Goal: Book appointment/travel/reservation

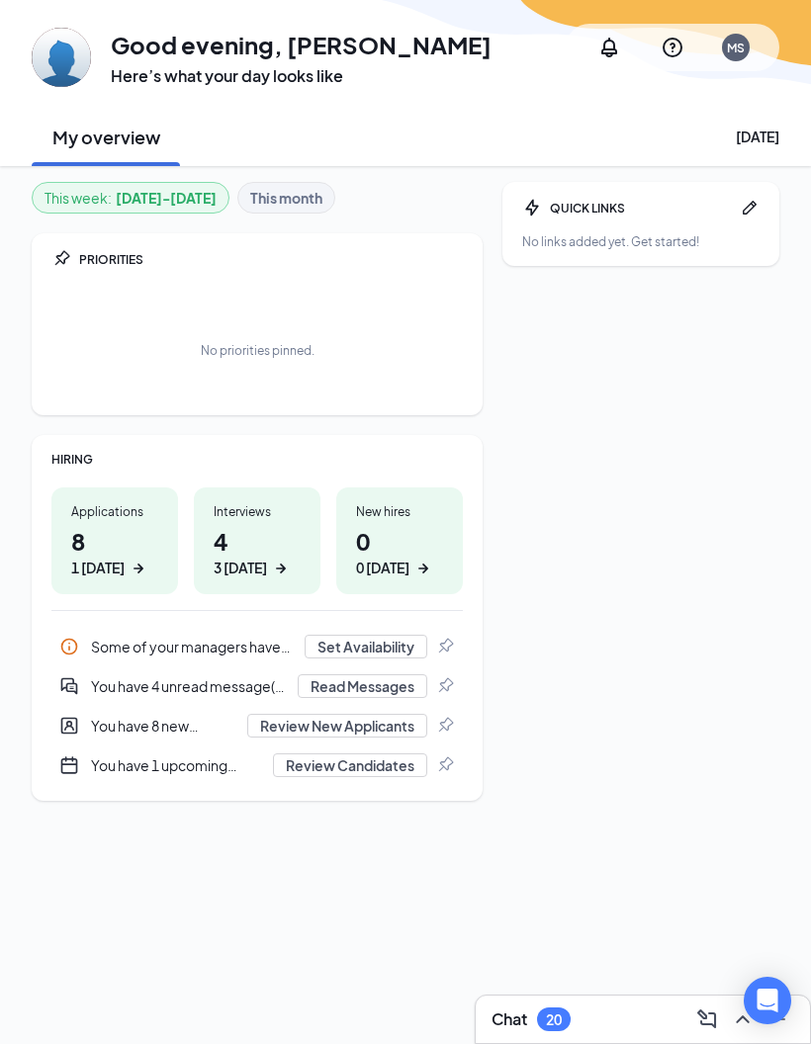
click at [68, 59] on img at bounding box center [61, 57] width 59 height 59
click at [746, 59] on div "MS" at bounding box center [735, 47] width 47 height 47
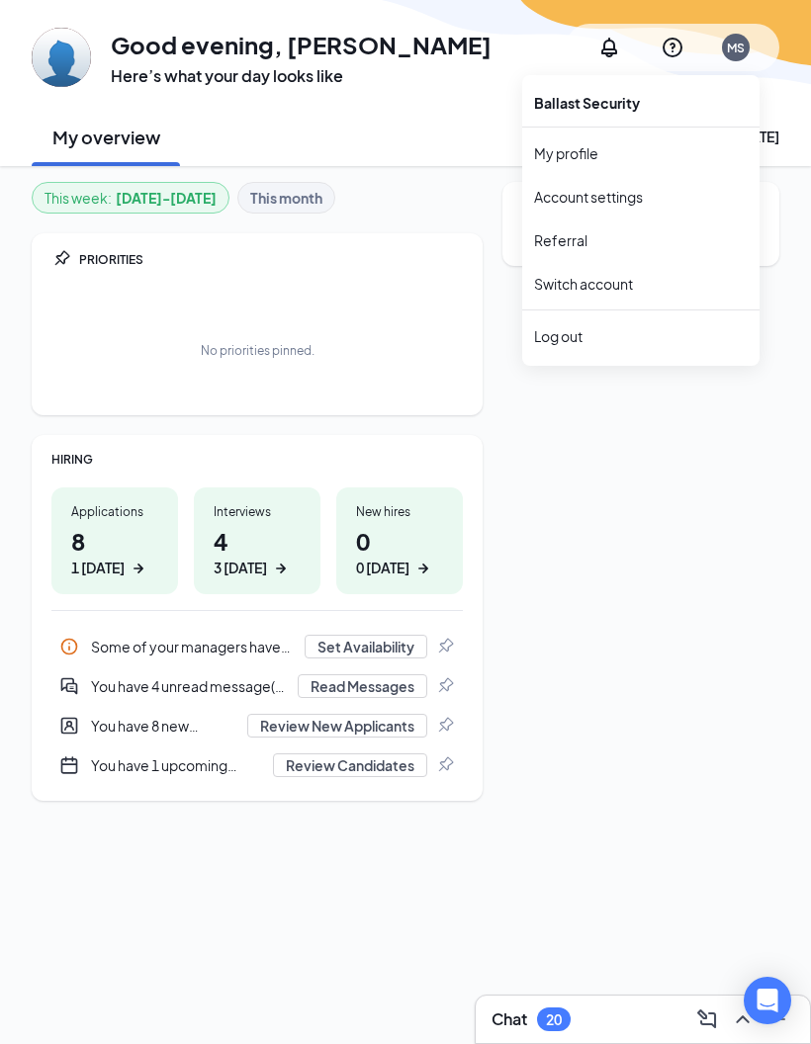
click at [738, 45] on div "MS" at bounding box center [736, 48] width 18 height 17
click at [729, 62] on div "MS" at bounding box center [735, 47] width 47 height 47
click at [739, 38] on div "MS" at bounding box center [736, 48] width 28 height 28
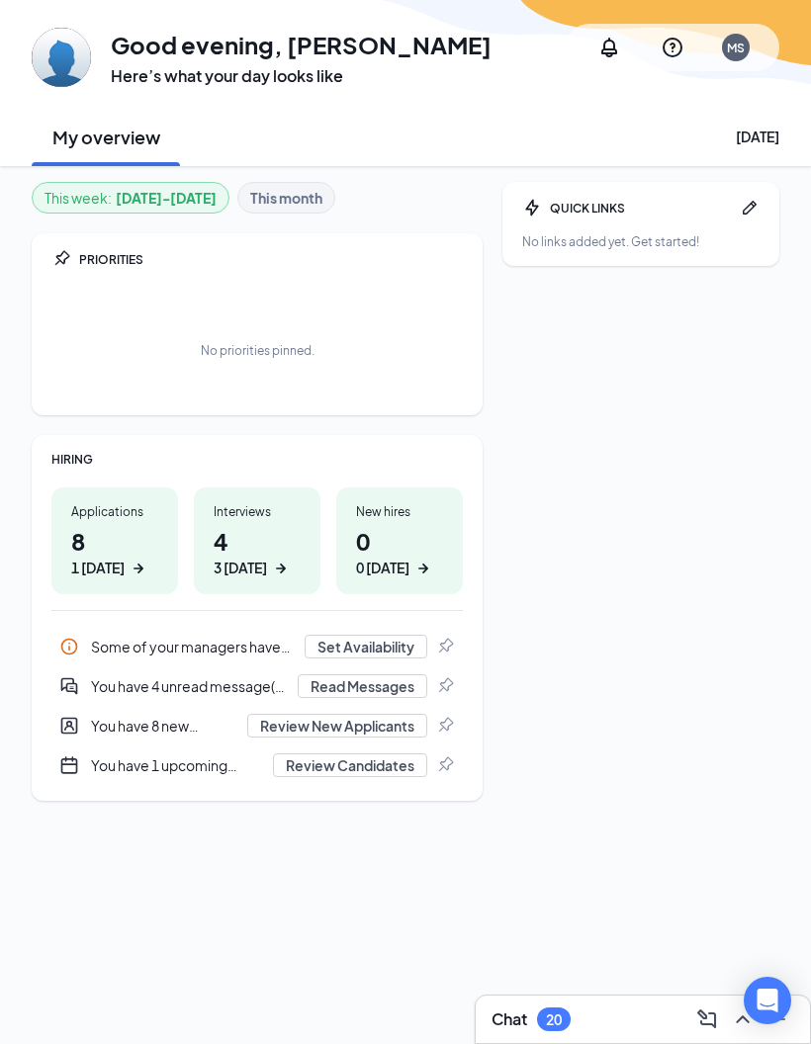
click at [586, 482] on div "QUICK LINKS No links added yet. Get started!" at bounding box center [640, 573] width 277 height 783
click at [744, 43] on div "MS" at bounding box center [736, 48] width 18 height 17
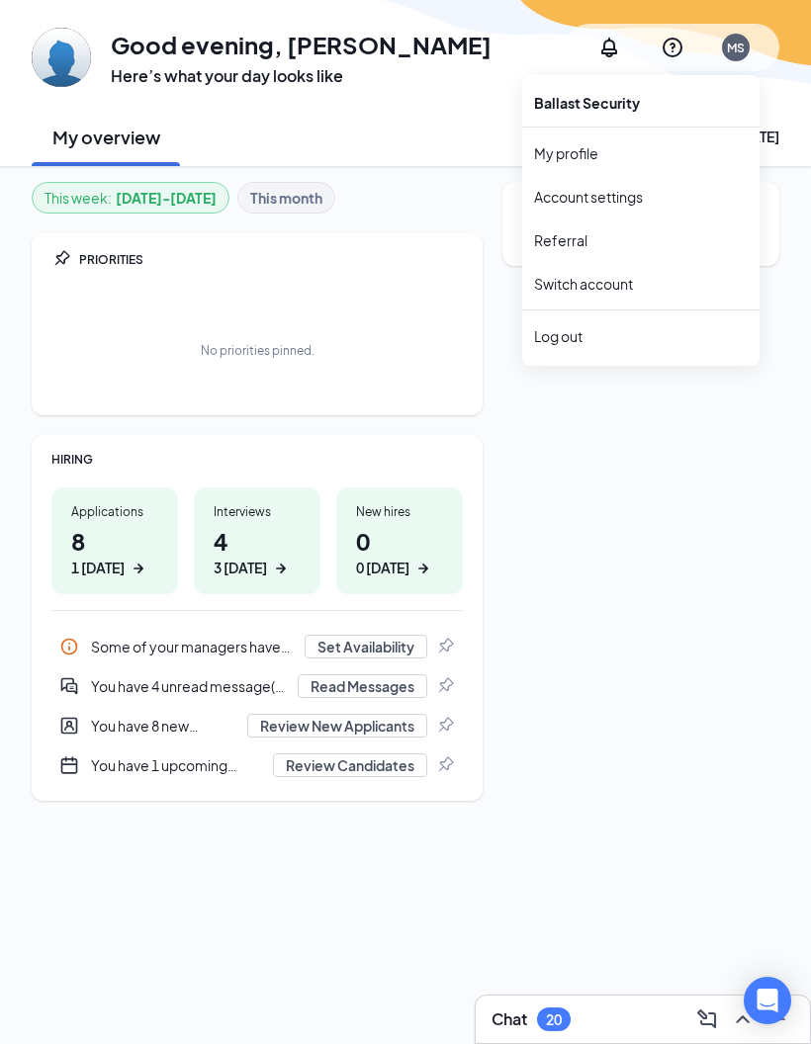
click at [727, 54] on div "MS" at bounding box center [736, 48] width 18 height 17
click at [374, 116] on div "My overview [DATE]" at bounding box center [405, 136] width 747 height 59
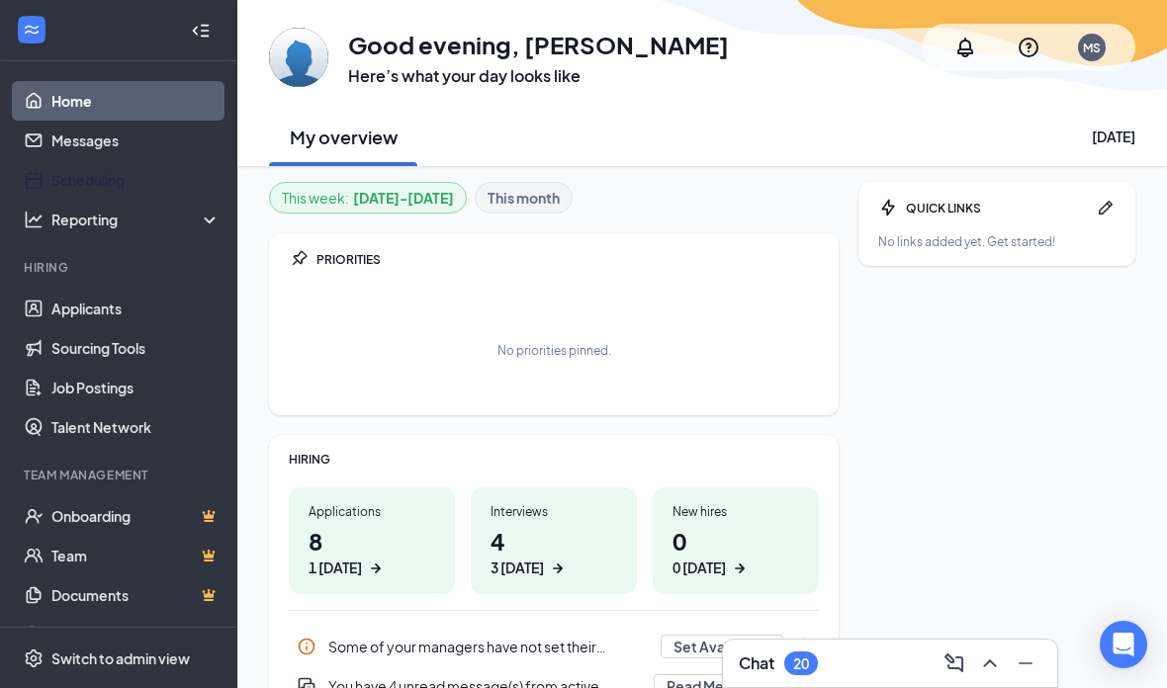
click at [156, 186] on link "Scheduling" at bounding box center [135, 180] width 169 height 40
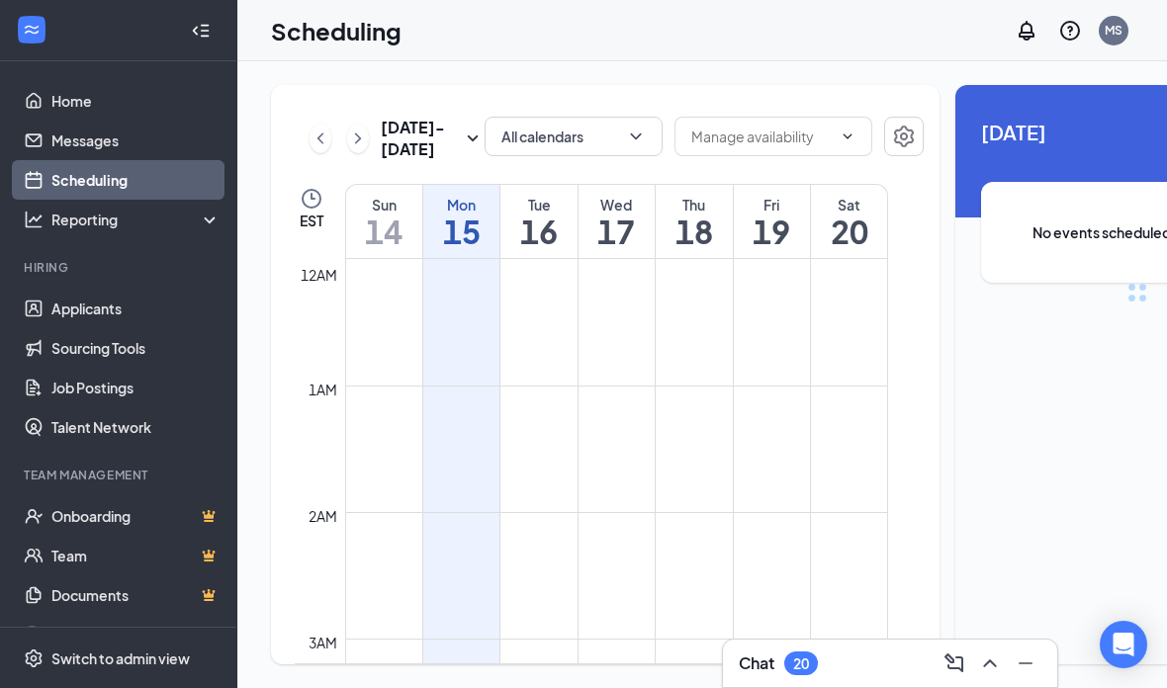
scroll to position [972, 0]
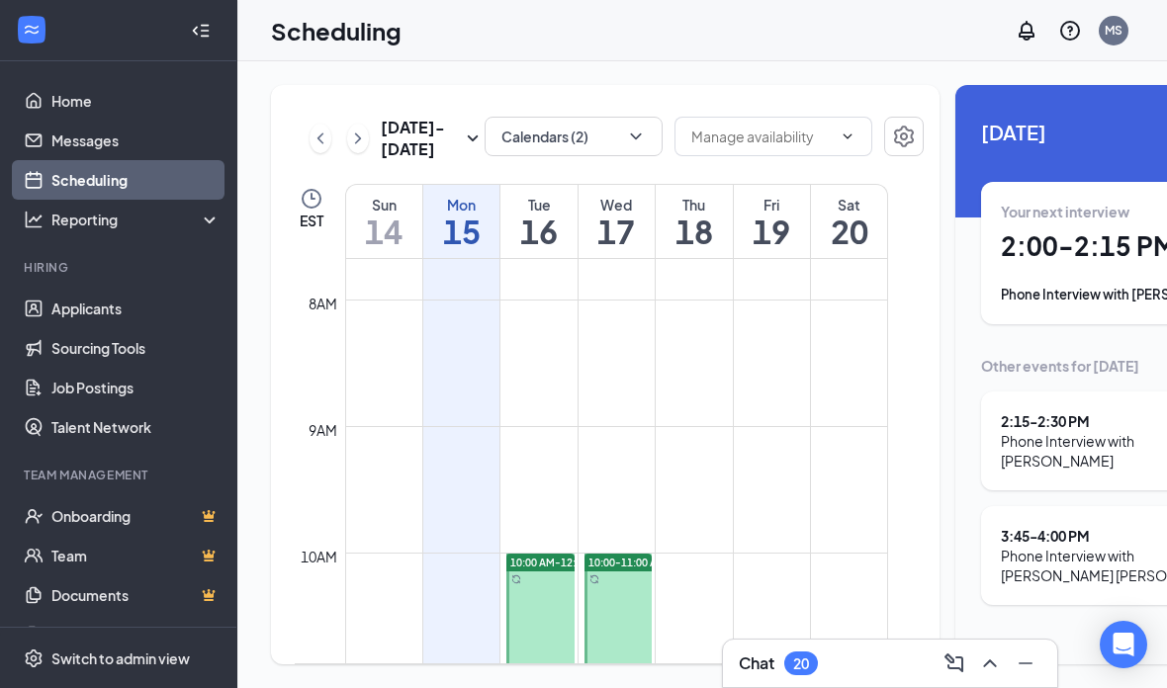
click at [758, 128] on input "text" at bounding box center [761, 137] width 140 height 22
click at [589, 137] on button "Calendars (2)" at bounding box center [573, 137] width 178 height 40
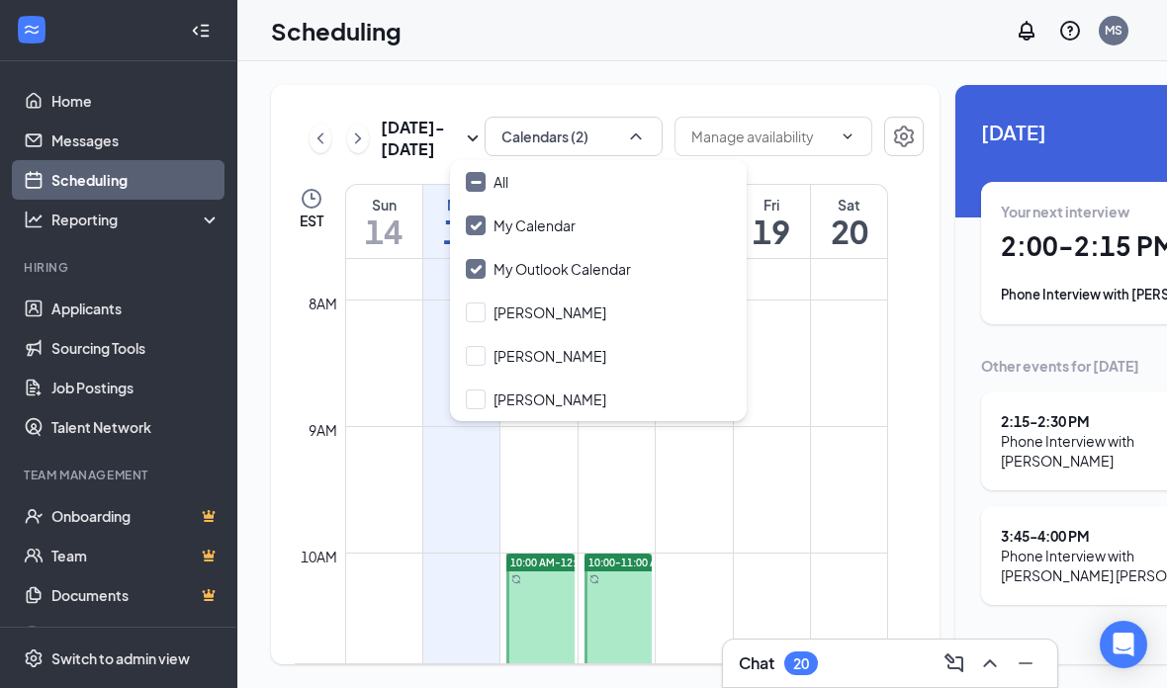
click at [556, 402] on div "[PERSON_NAME]" at bounding box center [549, 400] width 113 height 20
click at [556, 402] on input "[PERSON_NAME]" at bounding box center [536, 400] width 140 height 20
click at [477, 393] on input "[PERSON_NAME]" at bounding box center [536, 400] width 140 height 20
checkbox input "true"
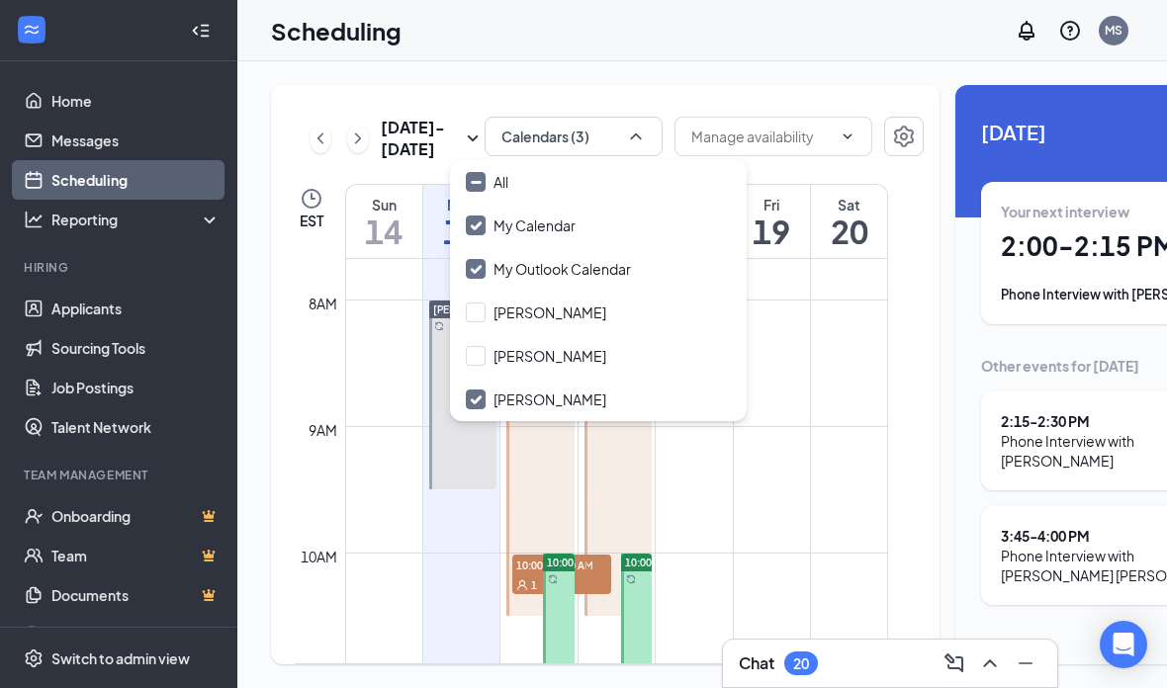
click at [773, 45] on div "Scheduling MS" at bounding box center [701, 30] width 929 height 61
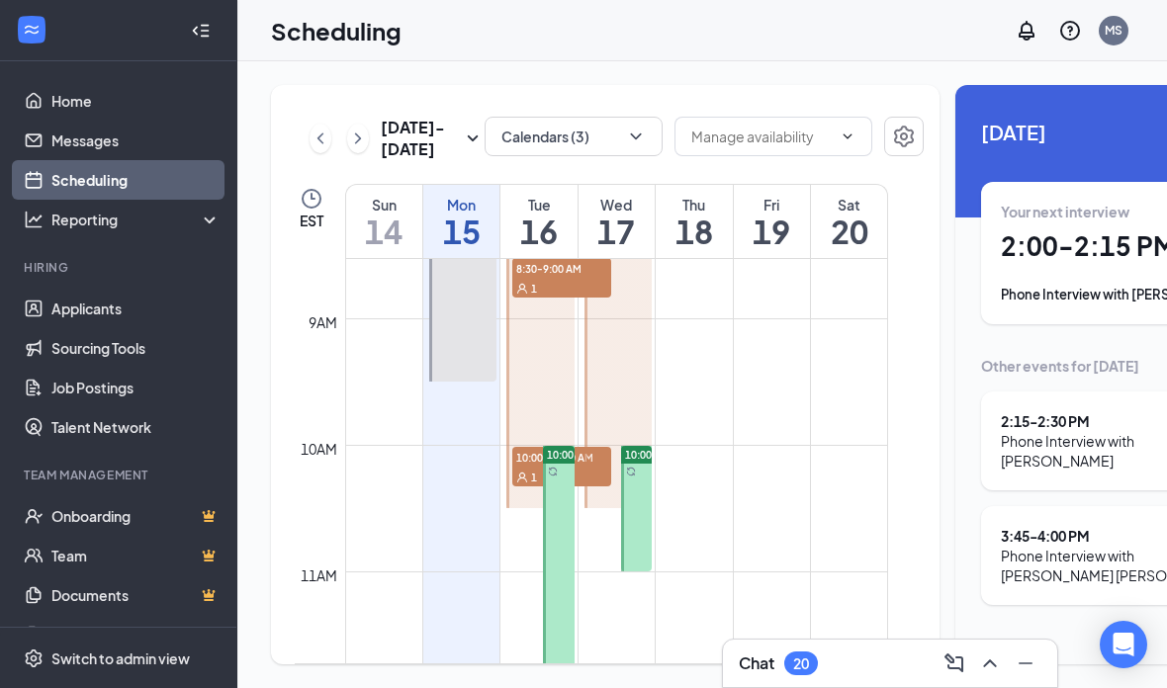
scroll to position [1081, 0]
click at [530, 507] on link "[PERSON_NAME] 8:30-9:00 AM 1 10:00-10:30 AM 1" at bounding box center [538, 349] width 73 height 316
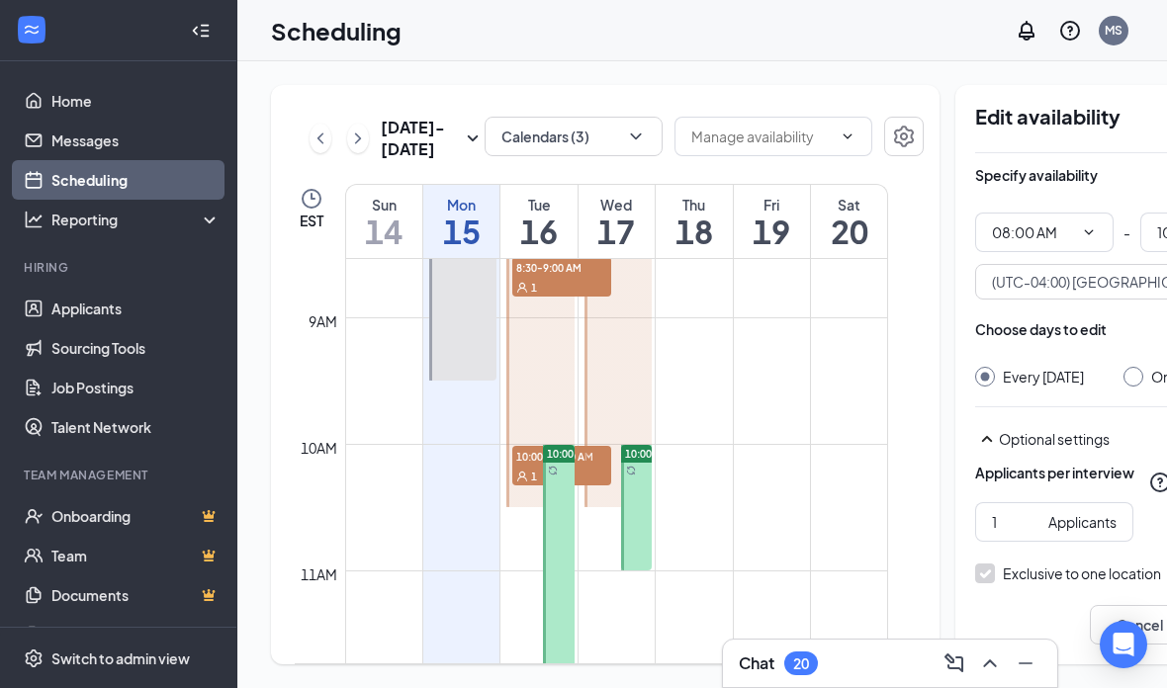
click at [595, 507] on link "[PERSON_NAME]" at bounding box center [616, 349] width 73 height 316
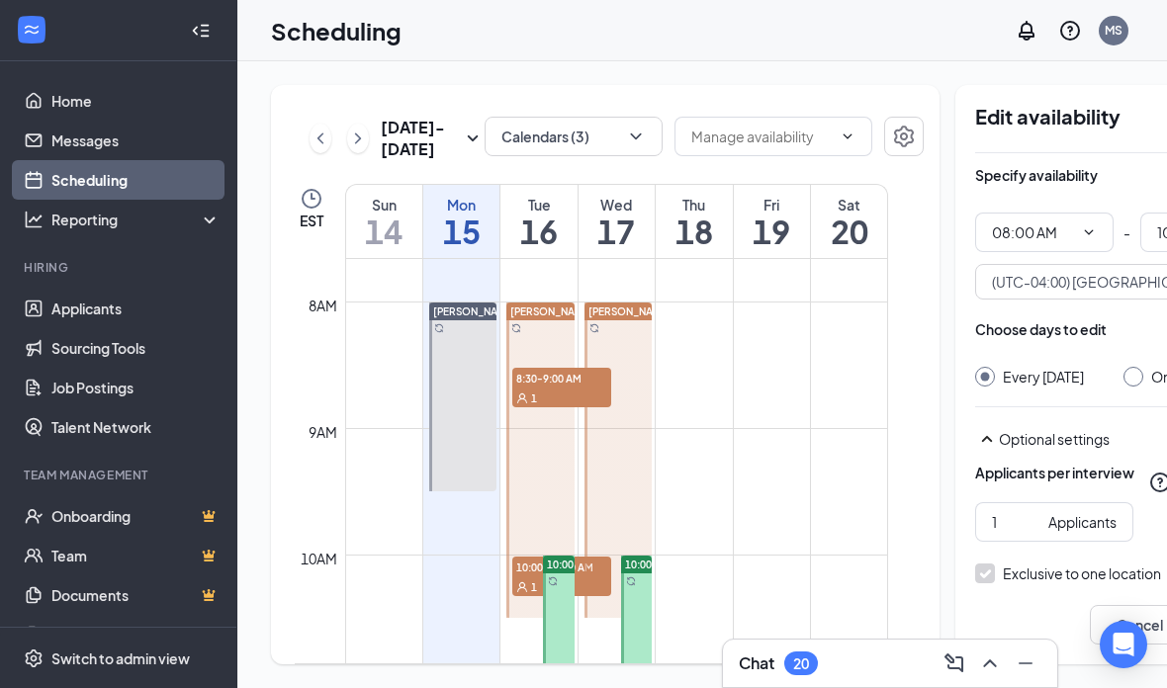
scroll to position [970, 0]
click at [542, 431] on link "[PERSON_NAME] 8:30-9:00 AM 1 10:00-10:30 AM 1" at bounding box center [538, 460] width 73 height 316
click at [575, 407] on div "1" at bounding box center [561, 398] width 99 height 20
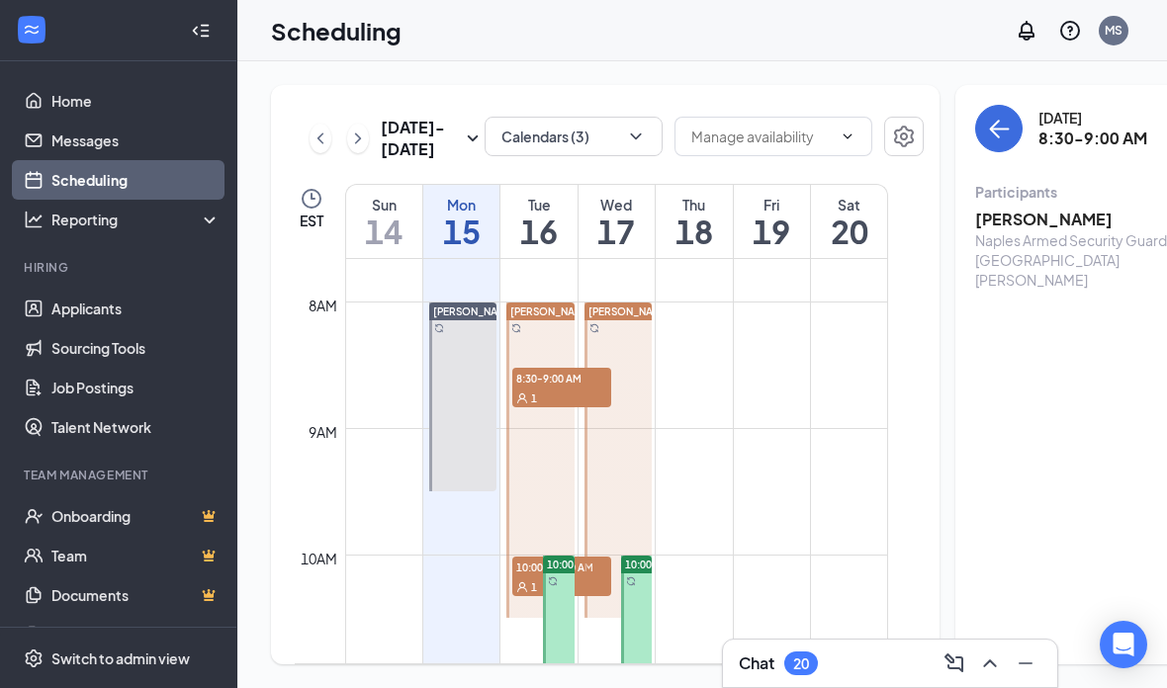
click at [531, 618] on link "[PERSON_NAME] 8:30-9:00 AM 1 10:00-10:30 AM 1" at bounding box center [538, 460] width 73 height 316
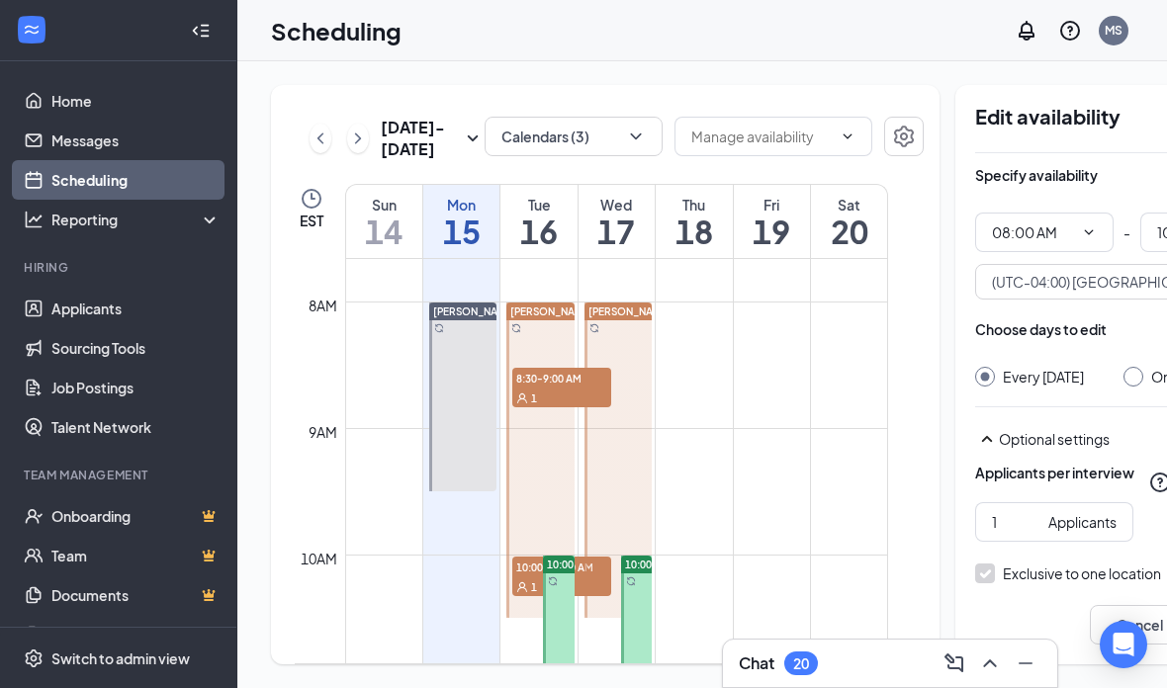
click at [538, 615] on link "[PERSON_NAME] 8:30-9:00 AM 1 10:00-10:30 AM 1" at bounding box center [538, 460] width 73 height 316
click at [588, 146] on button "Calendars (3)" at bounding box center [573, 137] width 178 height 40
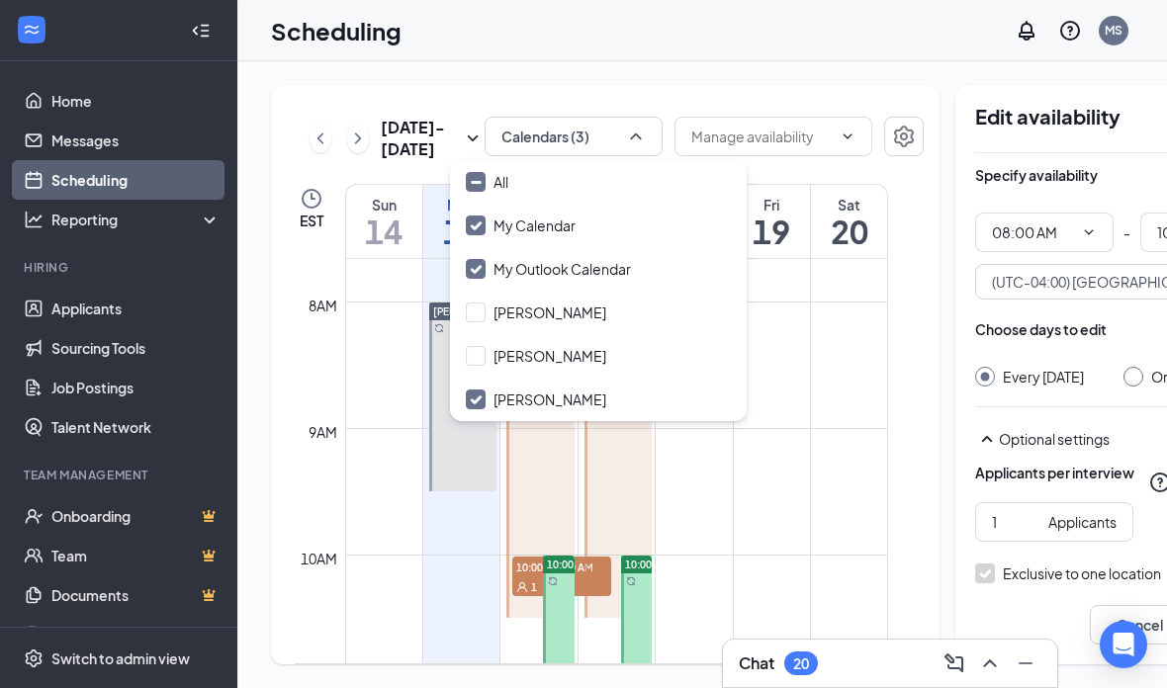
click at [600, 278] on div "My Outlook Calendar" at bounding box center [561, 269] width 137 height 20
click at [600, 278] on input "My Outlook Calendar" at bounding box center [548, 269] width 165 height 20
click at [478, 267] on input "My Outlook Calendar" at bounding box center [548, 269] width 165 height 20
checkbox input "false"
click at [475, 225] on input "My Calendar" at bounding box center [521, 226] width 110 height 20
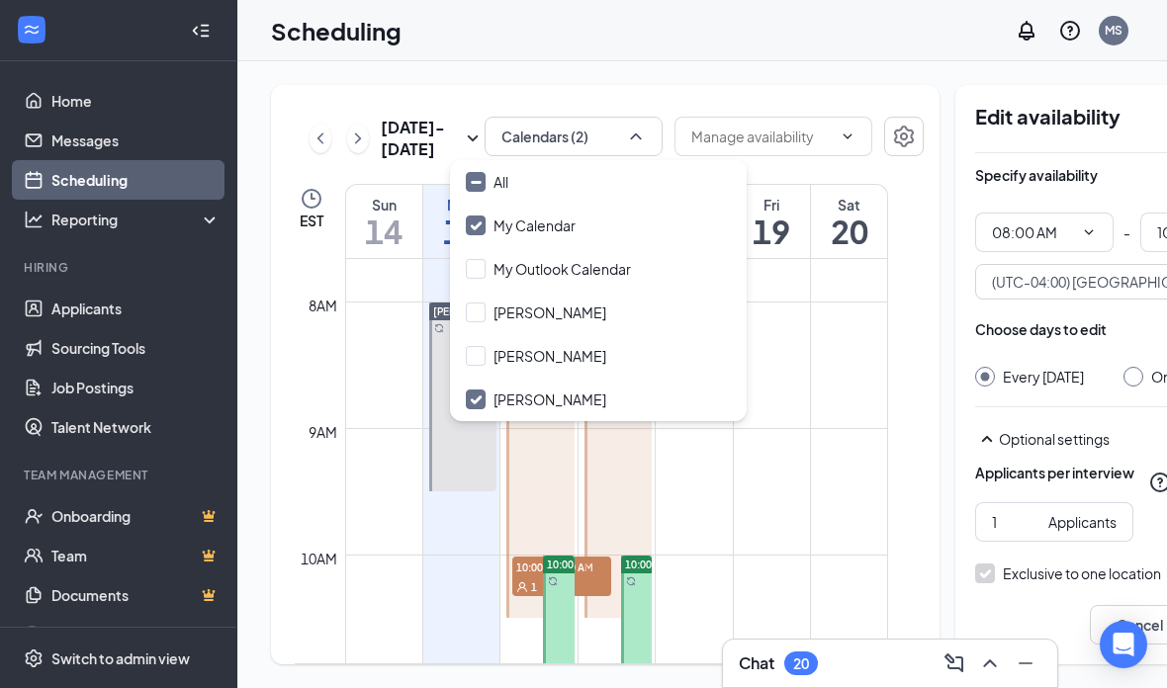
checkbox input "false"
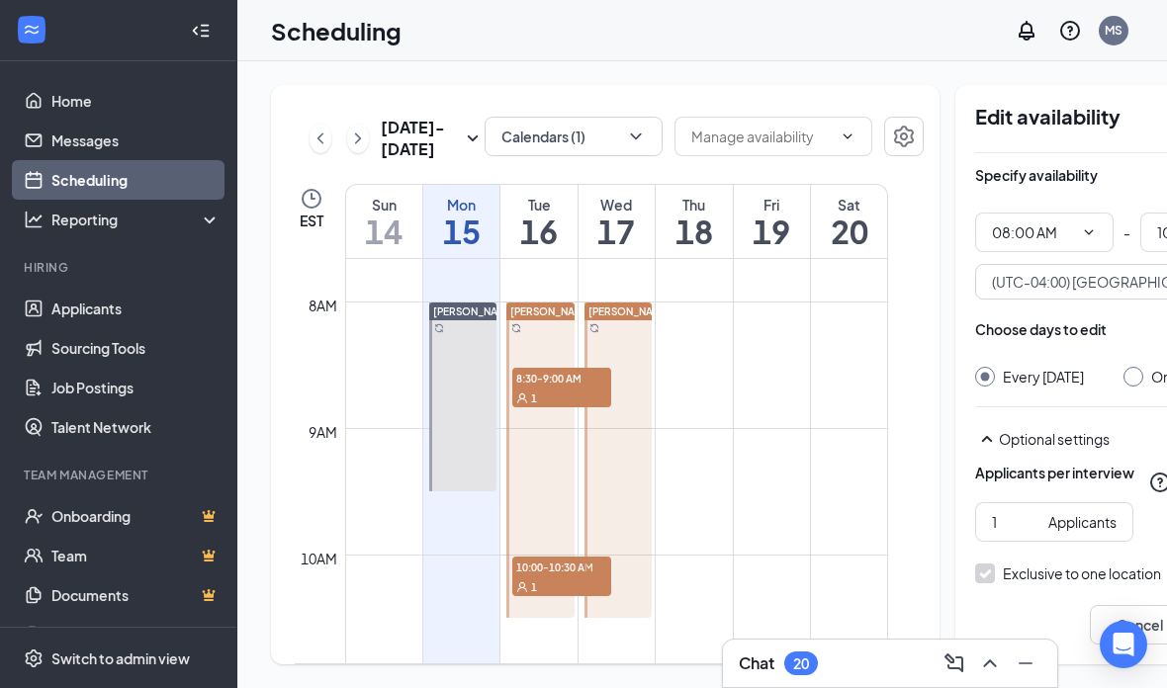
click at [760, 460] on td at bounding box center [616, 444] width 543 height 32
click at [580, 618] on link "[PERSON_NAME]" at bounding box center [616, 460] width 73 height 316
click at [558, 613] on link "[PERSON_NAME] 8:30-9:00 AM 1 10:00-10:30 AM 1" at bounding box center [538, 460] width 73 height 316
click at [532, 616] on link "[PERSON_NAME] 8:30-9:00 AM 1 10:00-10:30 AM 1" at bounding box center [538, 460] width 73 height 316
click at [535, 618] on link "[PERSON_NAME] 8:30-9:00 AM 1 10:00-10:30 AM 1" at bounding box center [538, 460] width 73 height 316
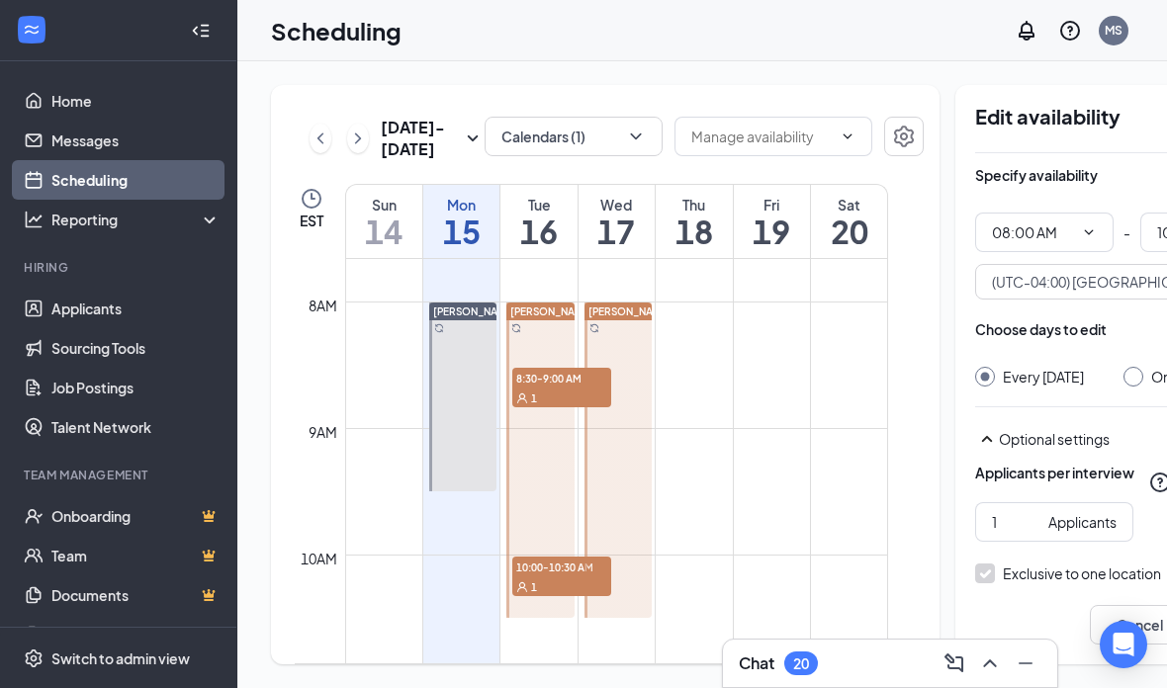
scroll to position [1151, 0]
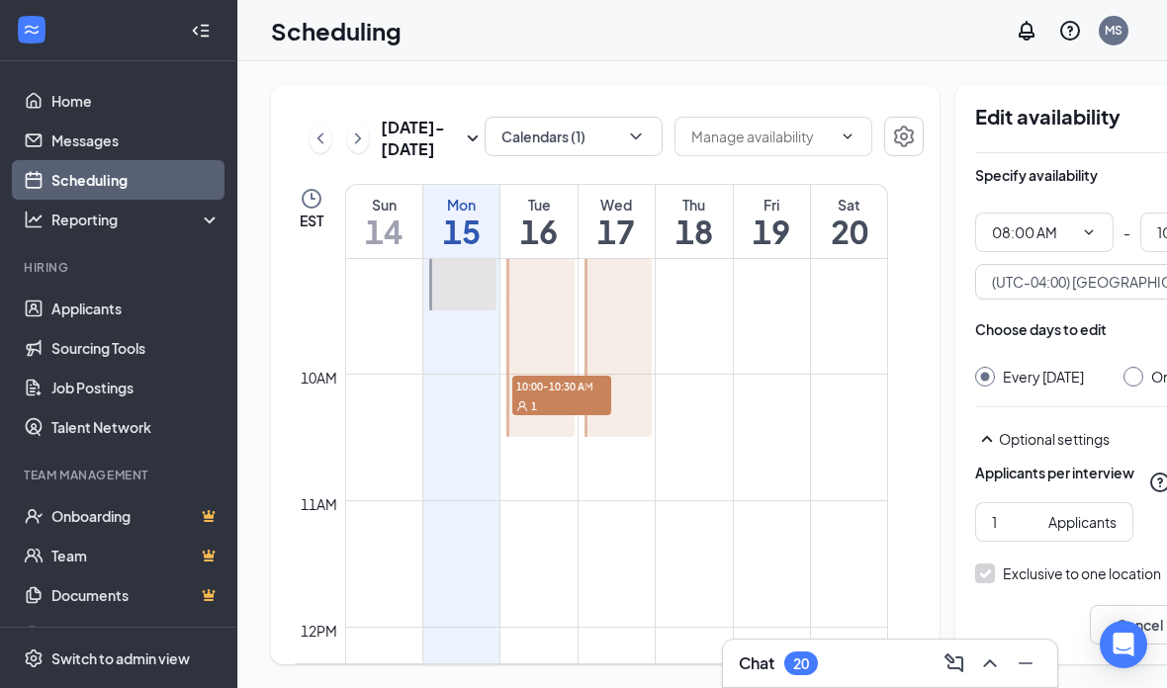
click at [571, 437] on link "[PERSON_NAME] 8:30-9:00 AM 1 10:00-10:30 AM 1" at bounding box center [538, 279] width 73 height 316
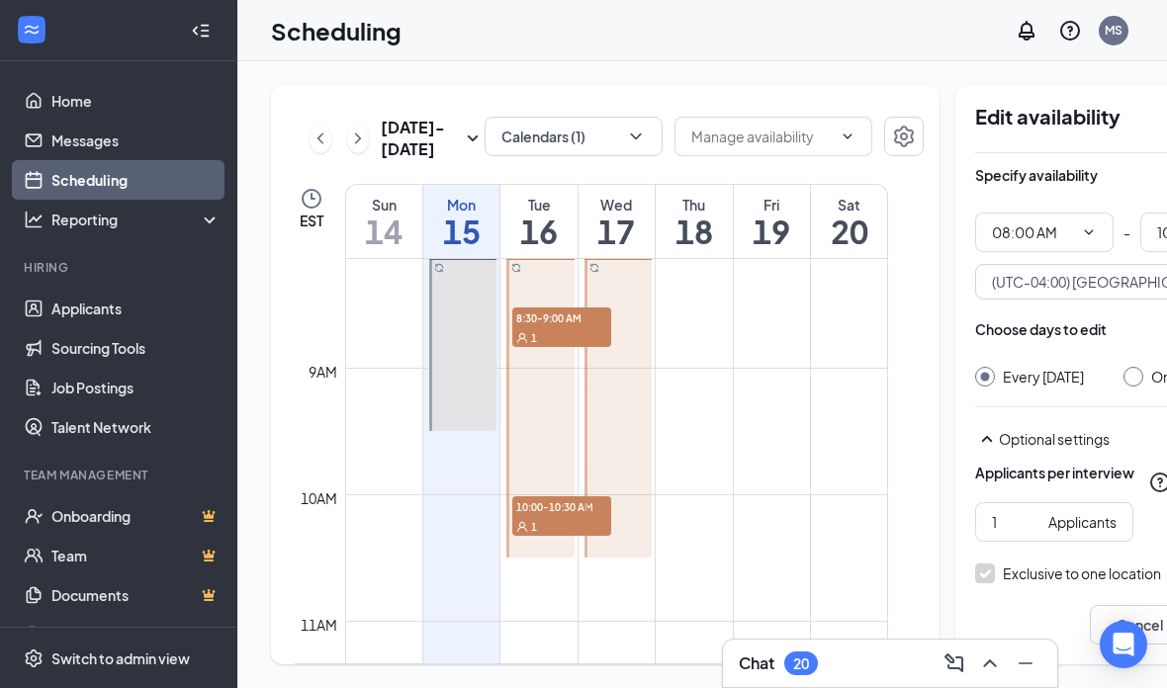
scroll to position [1028, 0]
click at [568, 560] on link "[PERSON_NAME] 8:30-9:00 AM 1 10:00-10:30 AM 1" at bounding box center [538, 401] width 73 height 316
click at [559, 377] on link "[PERSON_NAME] 8:30-9:00 AM 1 10:00-10:30 AM 1" at bounding box center [538, 401] width 73 height 316
click at [559, 374] on link "[PERSON_NAME] 8:30-9:00 AM 1 10:00-10:30 AM 1" at bounding box center [538, 401] width 73 height 316
click at [564, 560] on link "[PERSON_NAME] 8:30-9:00 AM 1 10:00-10:30 AM 1" at bounding box center [538, 401] width 73 height 316
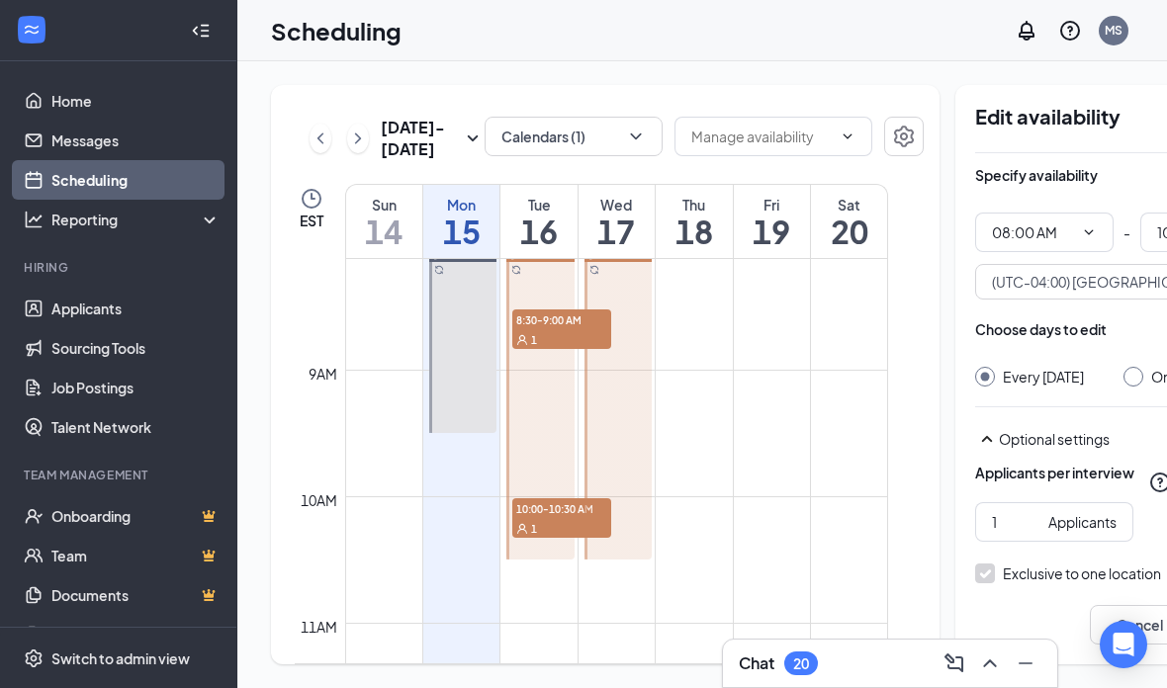
click at [538, 559] on link "[PERSON_NAME] 8:30-9:00 AM 1 10:00-10:30 AM 1" at bounding box center [538, 401] width 73 height 316
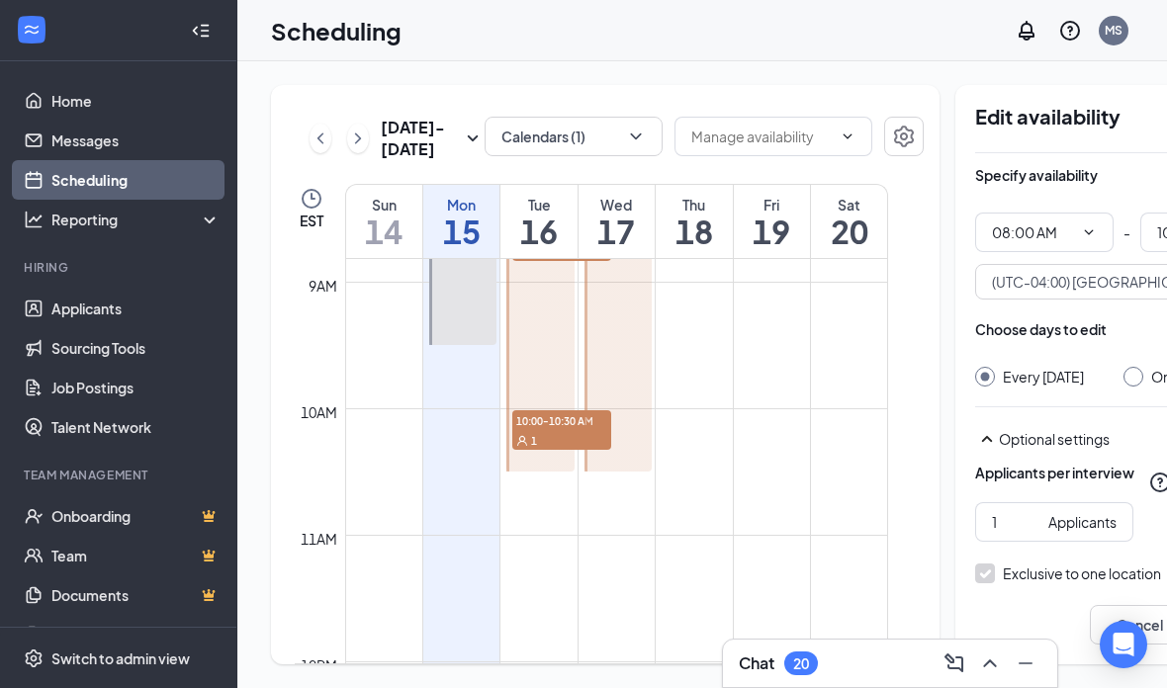
scroll to position [1204, 0]
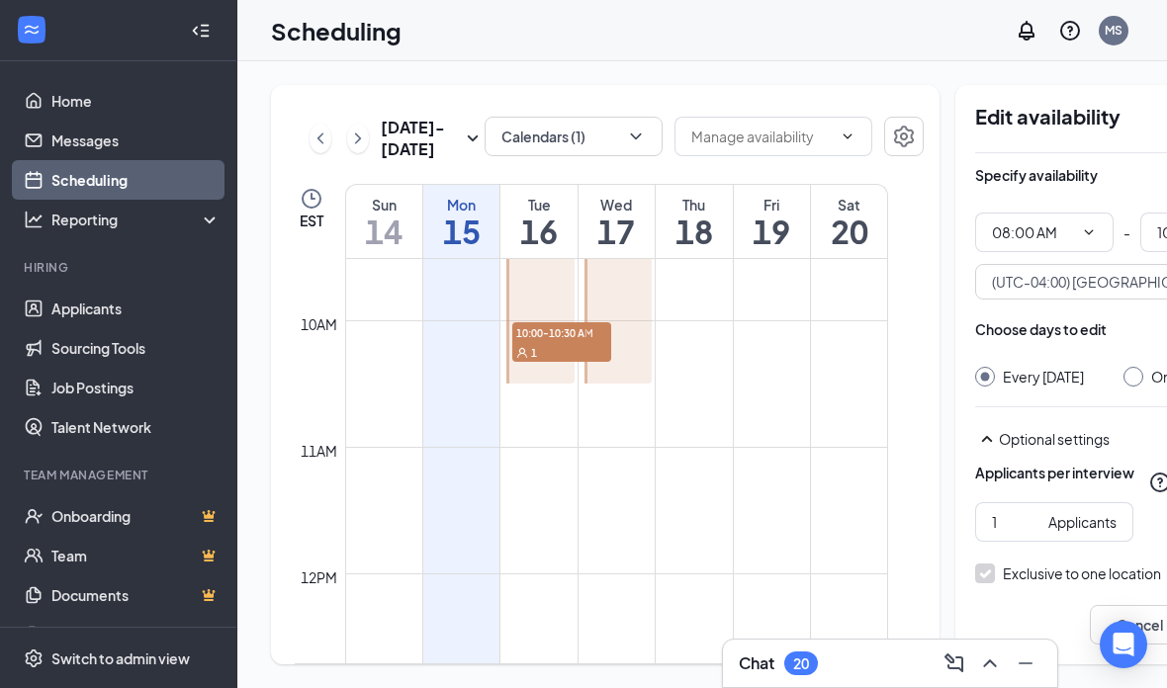
click at [568, 378] on link "[PERSON_NAME] 8:30-9:00 AM 1 10:00-10:30 AM 1" at bounding box center [538, 225] width 73 height 316
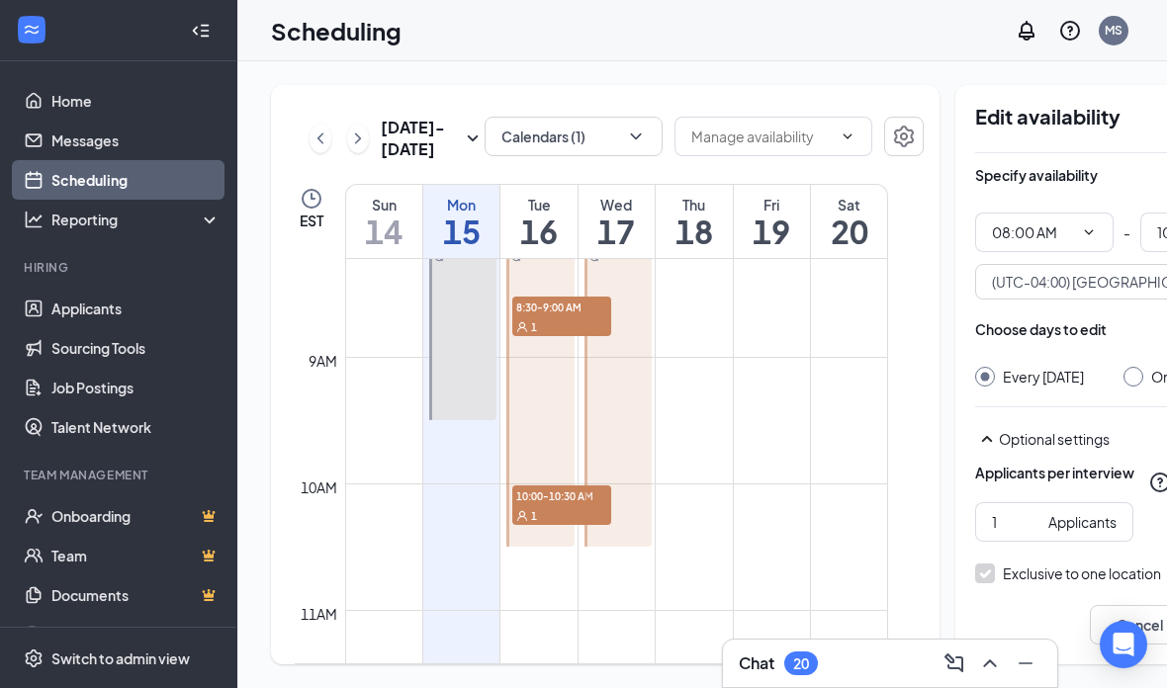
scroll to position [1037, 0]
click at [576, 340] on div "1" at bounding box center [561, 330] width 99 height 20
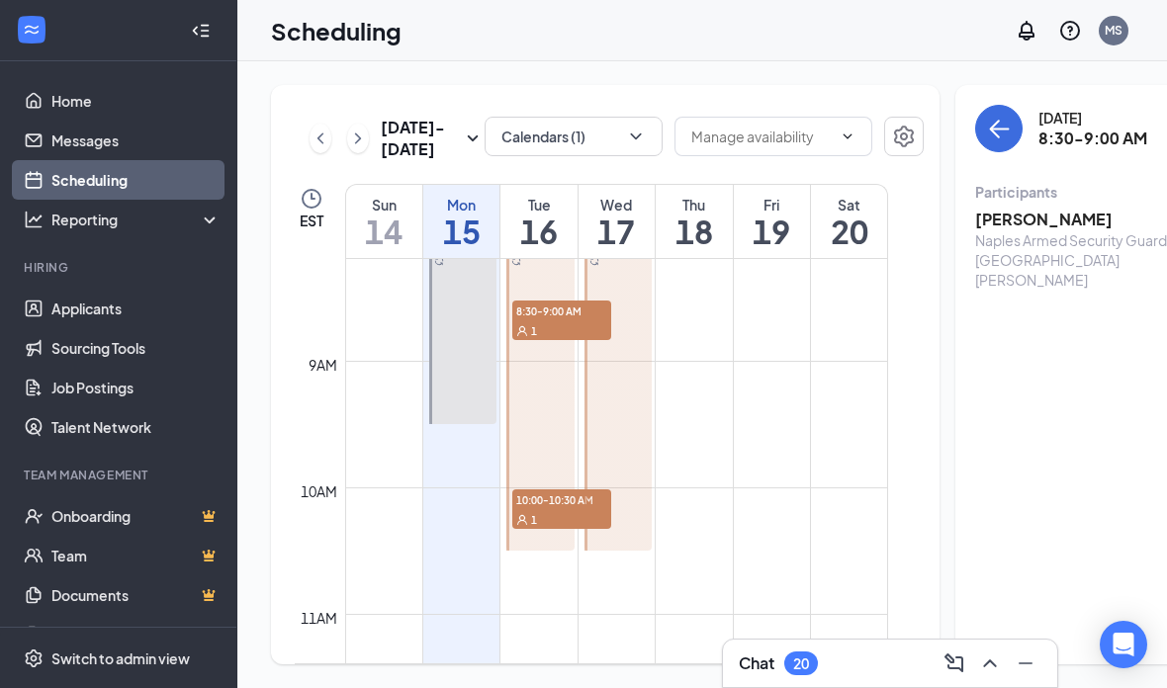
click at [564, 549] on link "[PERSON_NAME] 8:30-9:00 AM 1 10:00-10:30 AM 1" at bounding box center [538, 392] width 73 height 316
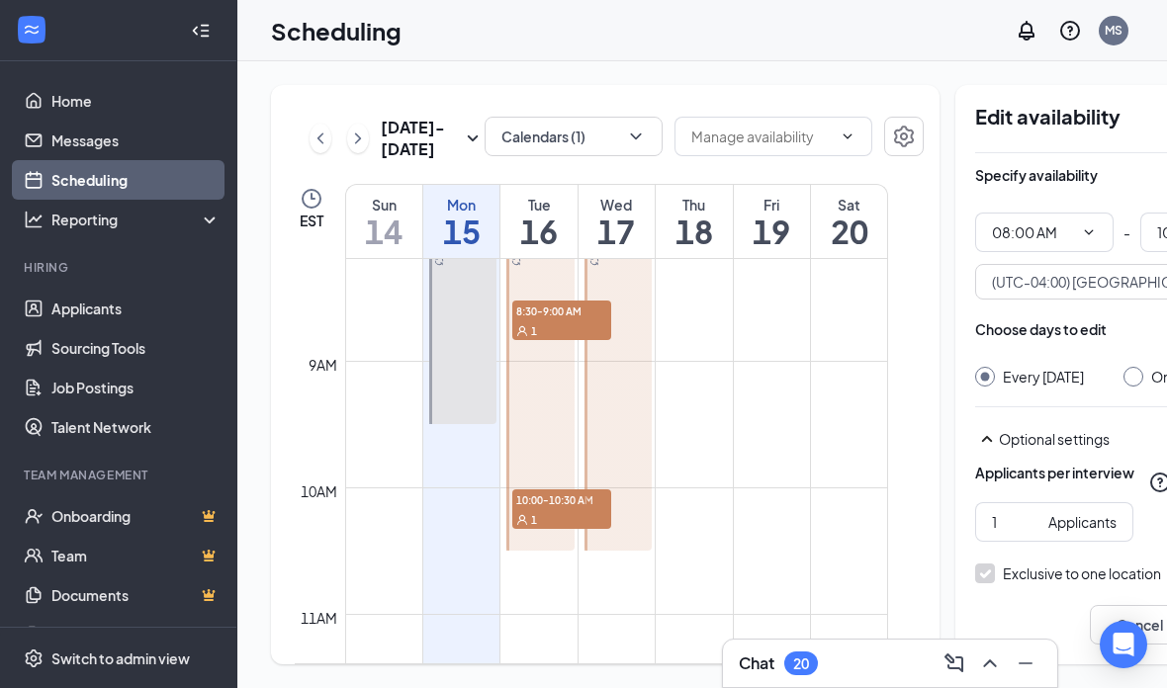
click at [594, 551] on link "[PERSON_NAME]" at bounding box center [616, 392] width 73 height 316
click at [543, 551] on link "[PERSON_NAME] 8:30-9:00 AM 1 10:00-10:30 AM 1" at bounding box center [538, 392] width 73 height 316
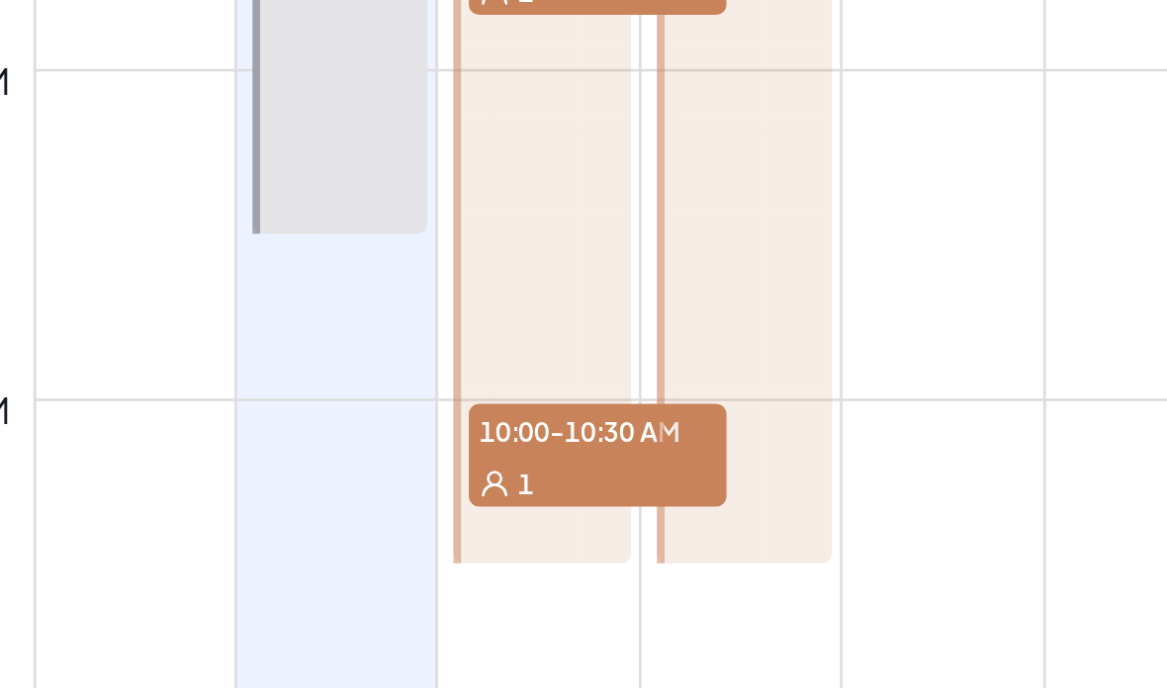
click at [502, 234] on link "[PERSON_NAME] 8:30-9:00 AM 1 10:00-10:30 AM 1" at bounding box center [538, 392] width 73 height 316
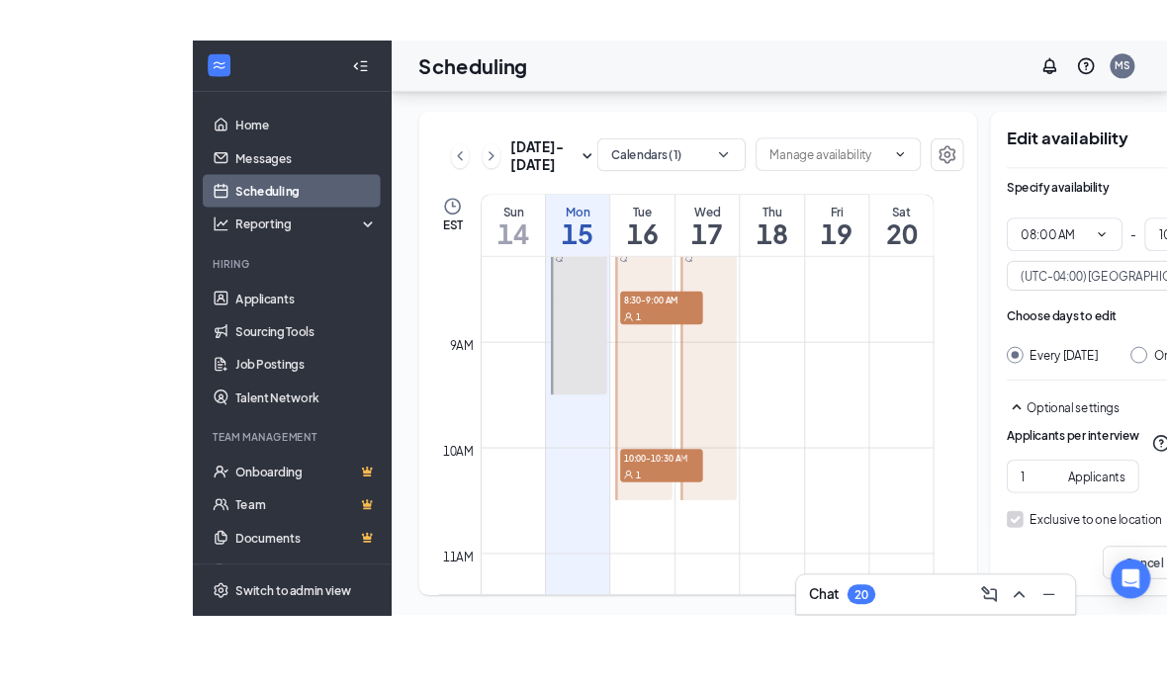
scroll to position [72, 0]
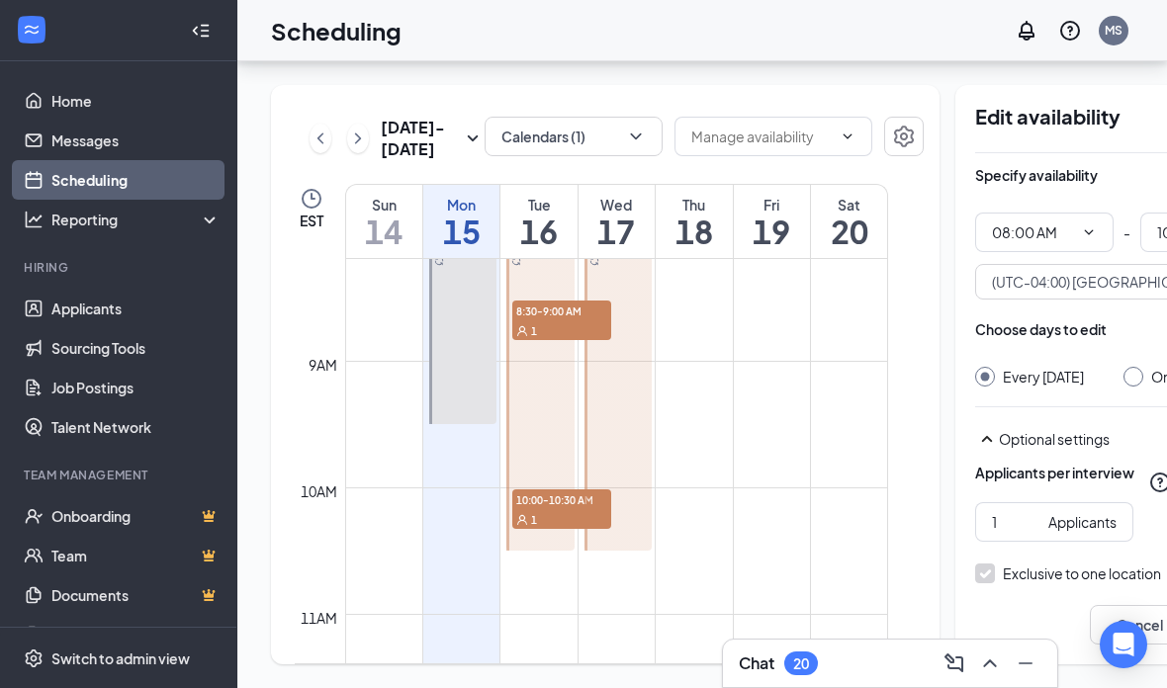
click at [565, 481] on link "[PERSON_NAME] 8:30-9:00 AM 1 10:00-10:30 AM 1" at bounding box center [538, 392] width 73 height 316
click at [557, 291] on link "[PERSON_NAME] 8:30-9:00 AM 1 10:00-10:30 AM 1" at bounding box center [538, 392] width 73 height 316
click at [533, 283] on link "[PERSON_NAME] 8:30-9:00 AM 1 10:00-10:30 AM 1" at bounding box center [538, 392] width 73 height 316
click at [566, 485] on link "[PERSON_NAME] 8:30-9:00 AM 1 10:00-10:30 AM 1" at bounding box center [538, 392] width 73 height 316
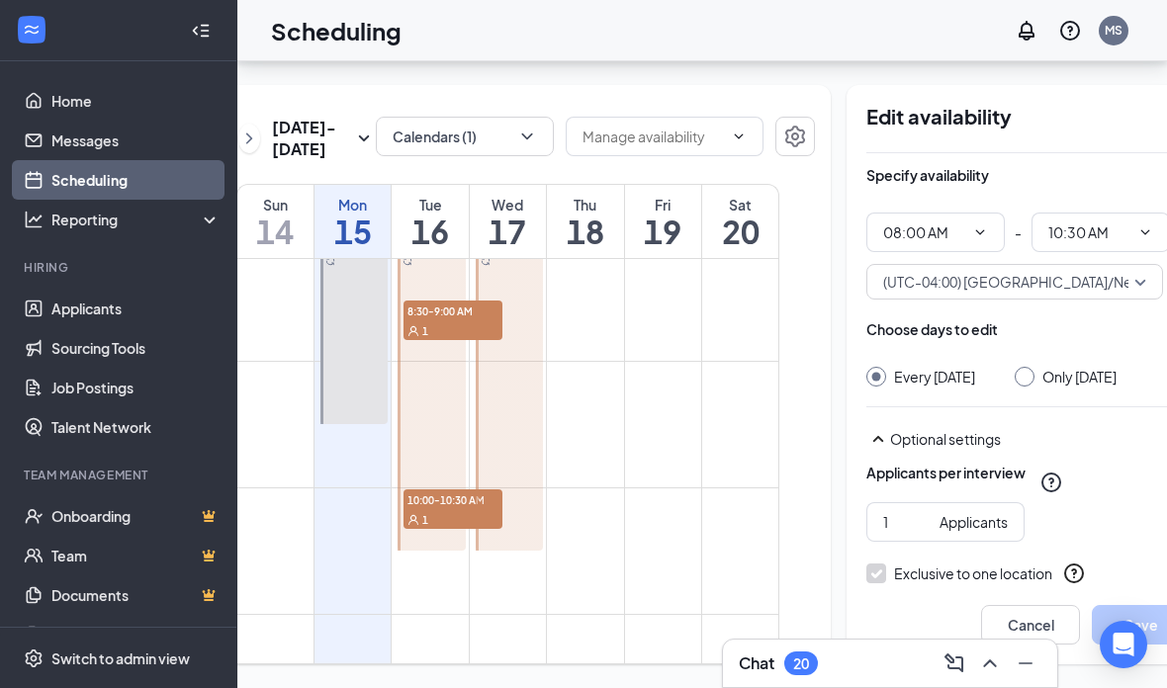
scroll to position [0, 107]
click at [435, 290] on link "[PERSON_NAME] 8:30-9:00 AM 1 10:00-10:30 AM 1" at bounding box center [431, 392] width 73 height 316
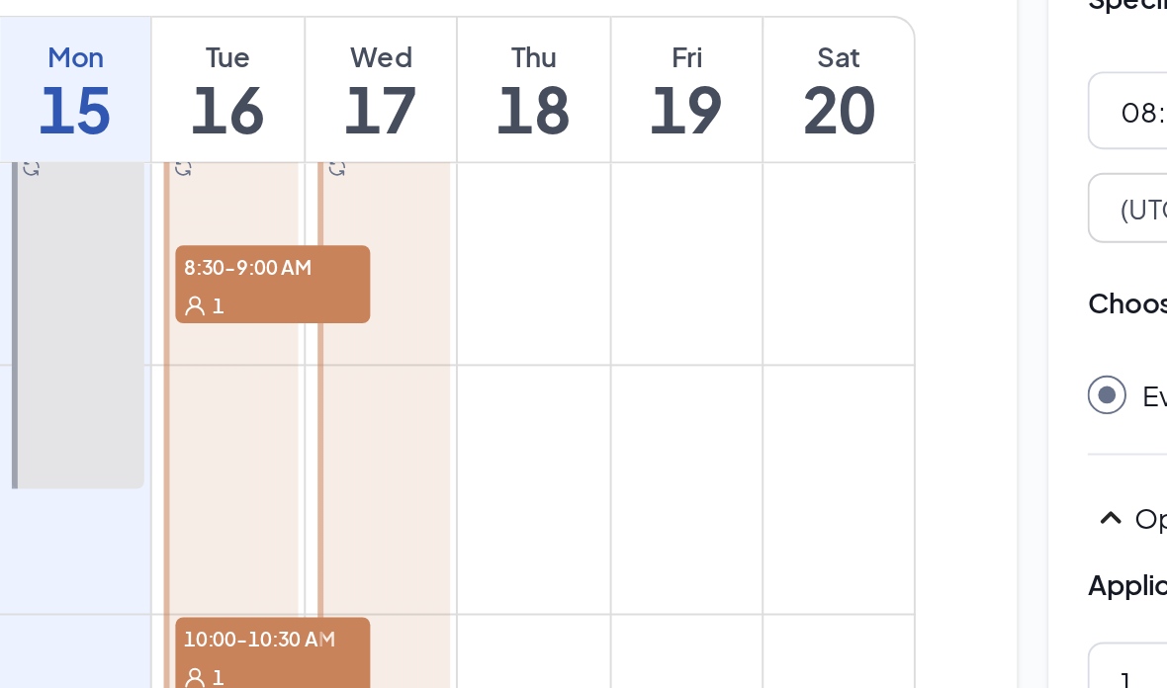
click at [395, 234] on link "[PERSON_NAME] 8:30-9:00 AM 1 10:00-10:30 AM 1" at bounding box center [431, 392] width 73 height 316
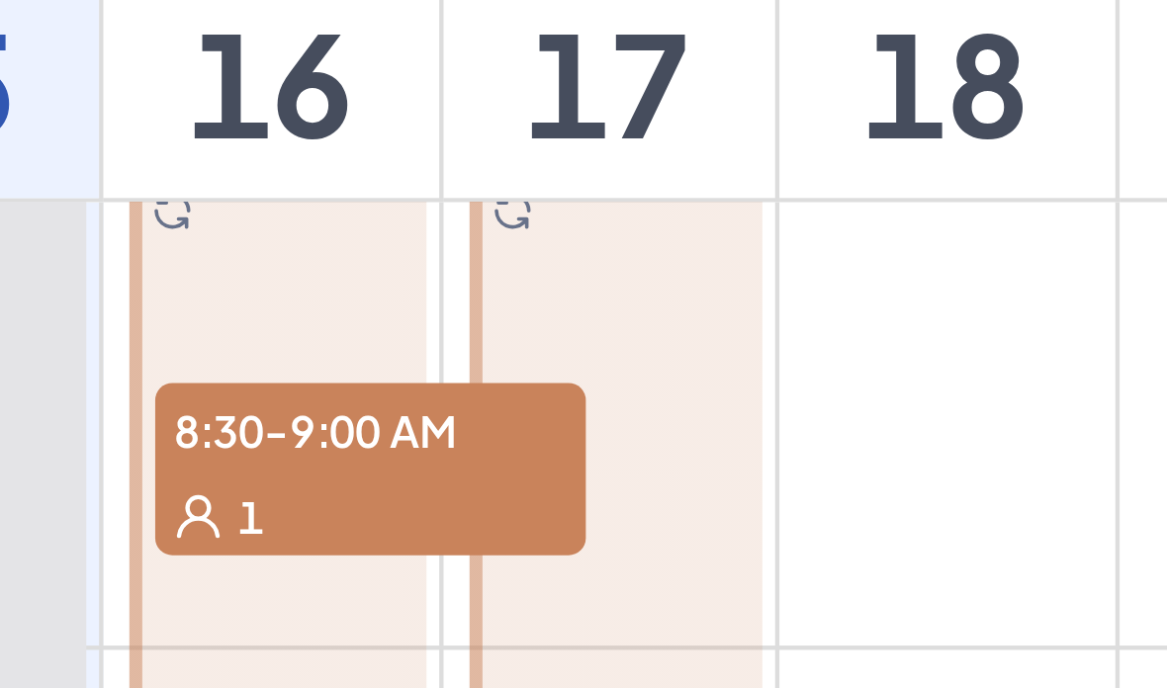
click at [395, 234] on link "[PERSON_NAME] 8:30-9:00 AM 1 10:00-10:30 AM 1" at bounding box center [431, 392] width 73 height 316
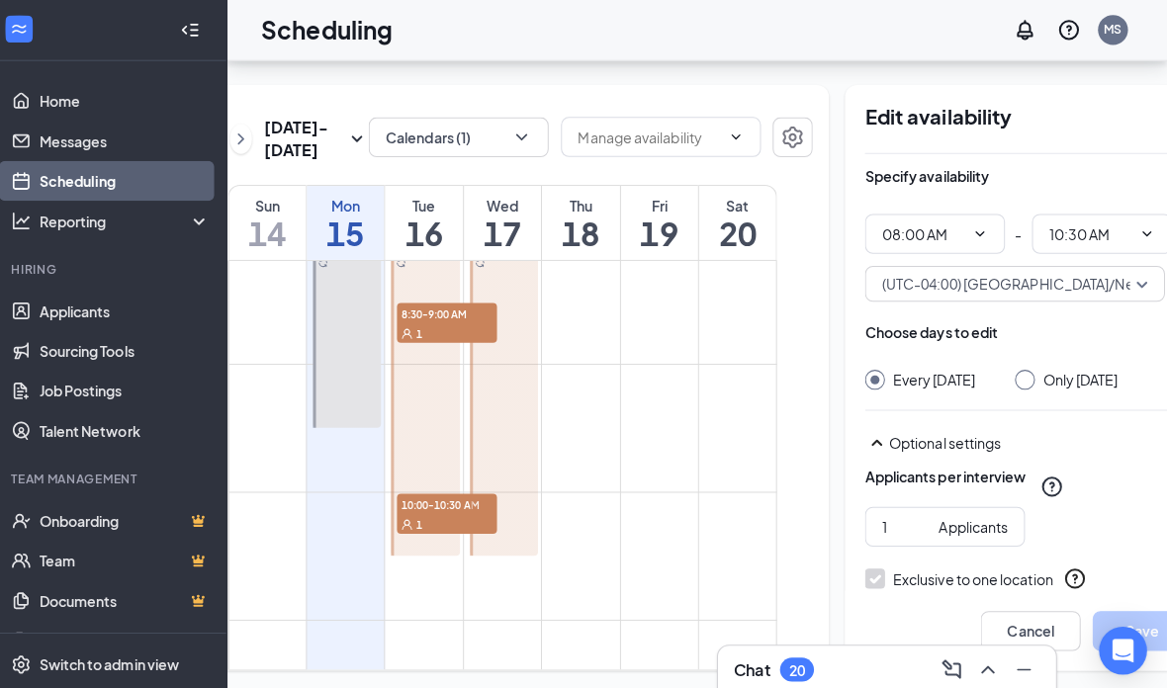
click at [406, 480] on link "[PERSON_NAME] 8:30-9:00 AM 1 10:00-10:30 AM 1" at bounding box center [431, 392] width 73 height 316
click at [408, 475] on link "[PERSON_NAME] 8:30-9:00 AM 1 10:00-10:30 AM 1" at bounding box center [431, 392] width 73 height 316
click at [432, 472] on link "[PERSON_NAME] 8:30-9:00 AM 1 10:00-10:30 AM 1" at bounding box center [431, 392] width 73 height 316
click at [418, 286] on link "[PERSON_NAME] 8:30-9:00 AM 1 10:00-10:30 AM 1" at bounding box center [431, 392] width 73 height 316
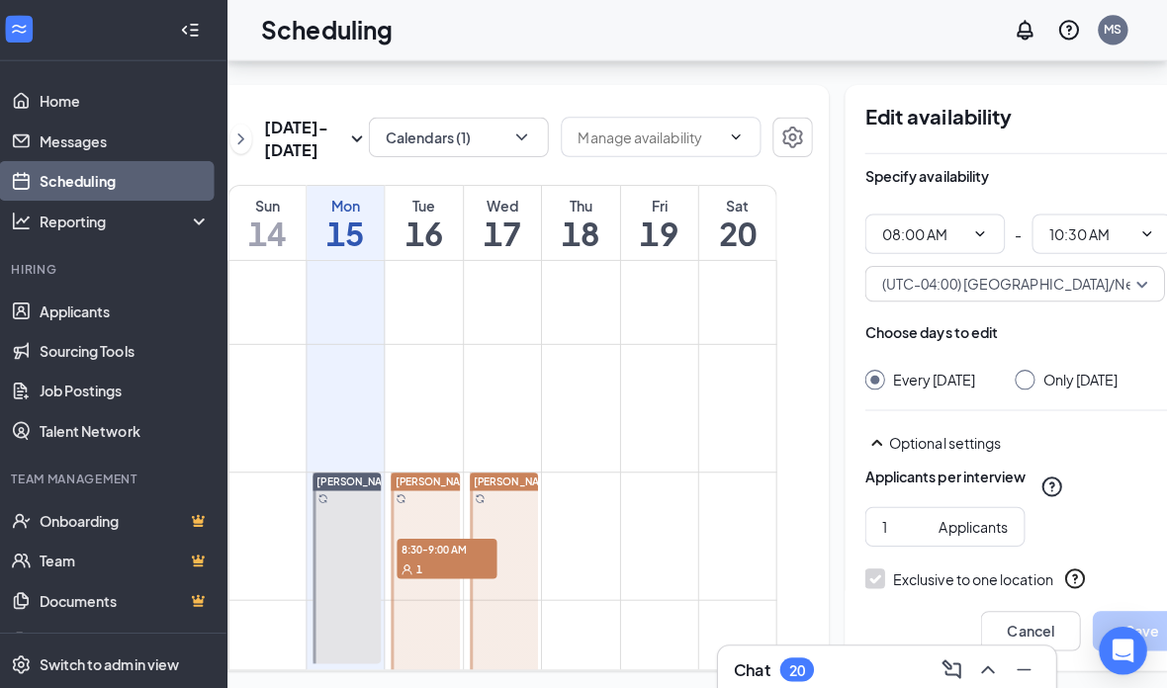
scroll to position [811, 0]
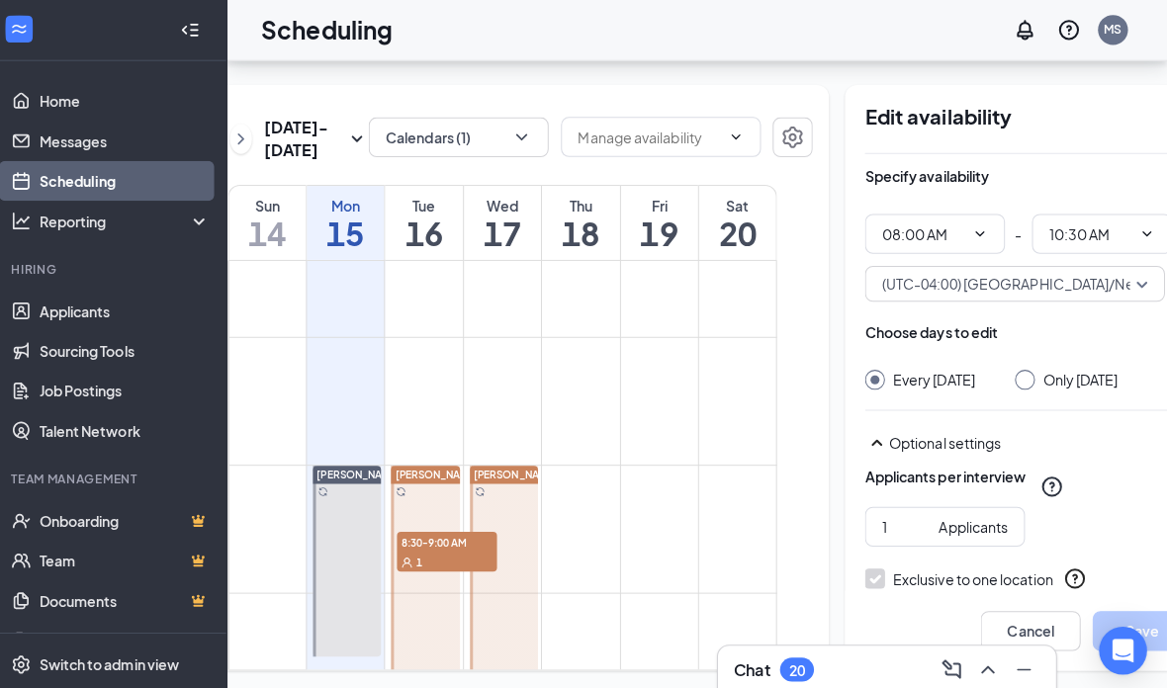
click at [649, 303] on td at bounding box center [509, 319] width 543 height 32
click at [639, 461] on td at bounding box center [509, 477] width 543 height 32
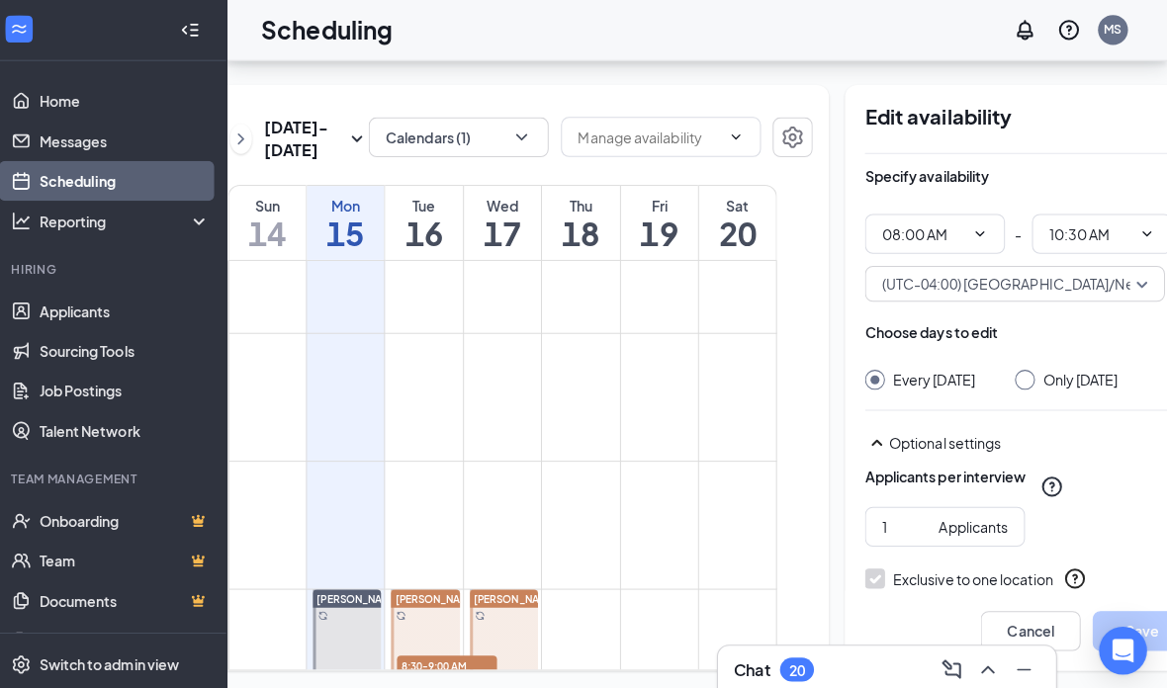
click at [638, 488] on td at bounding box center [509, 504] width 543 height 32
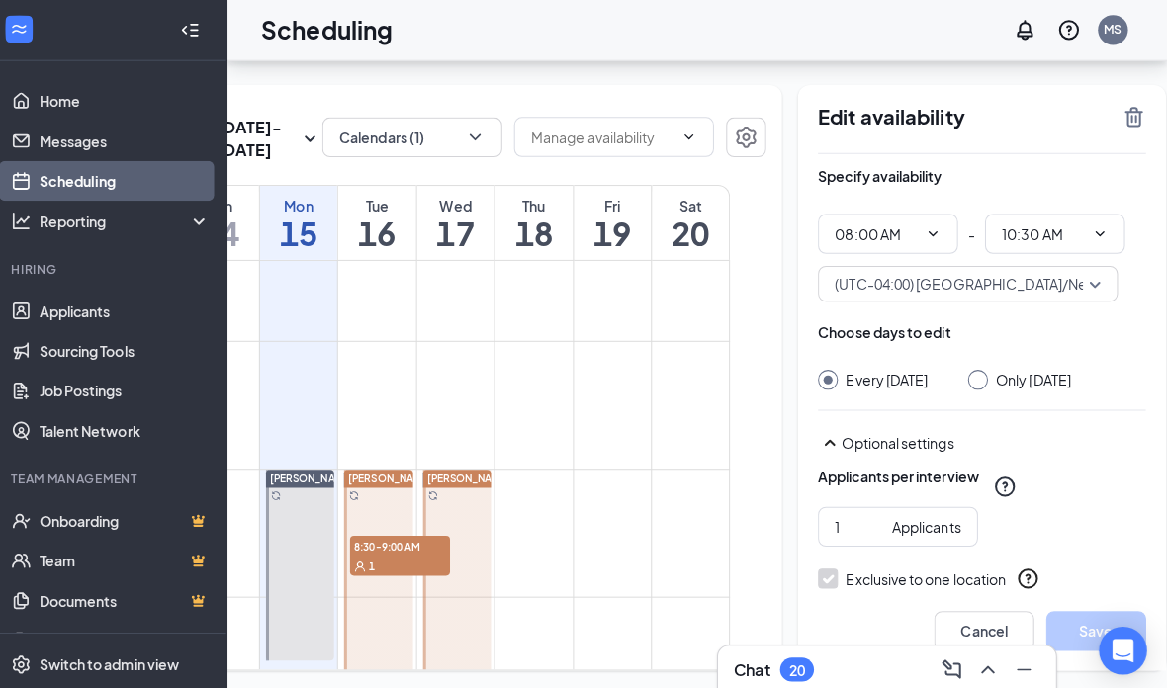
scroll to position [0, 152]
click at [810, 622] on button "Cancel" at bounding box center [986, 625] width 99 height 40
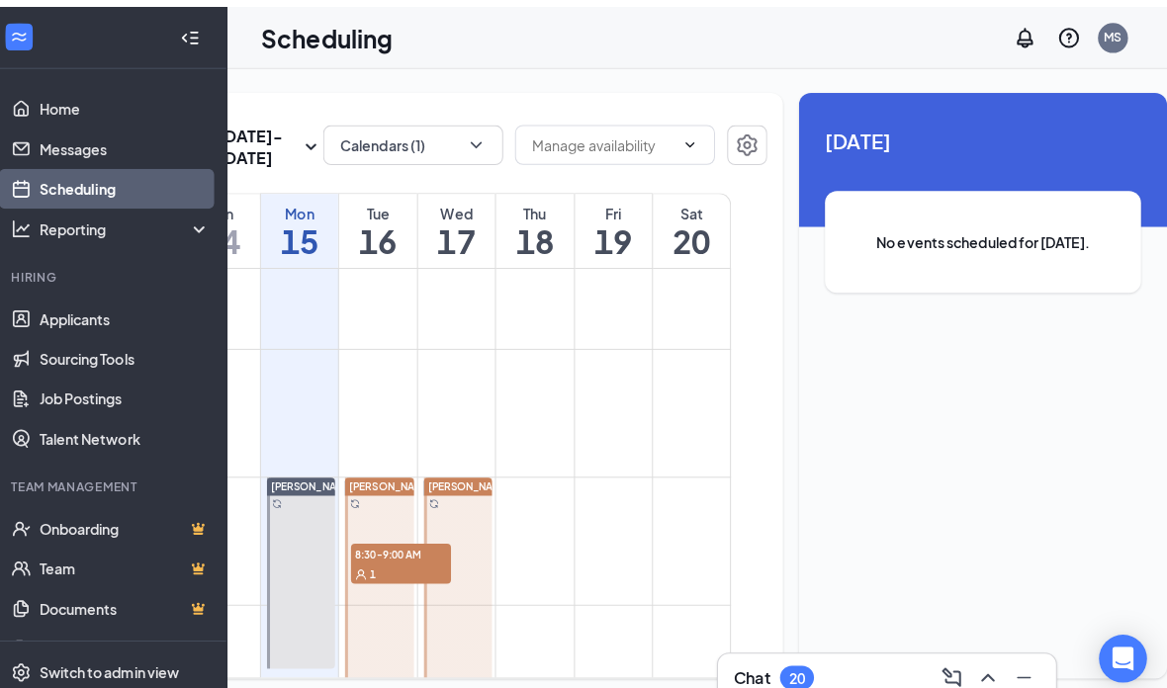
scroll to position [79, 0]
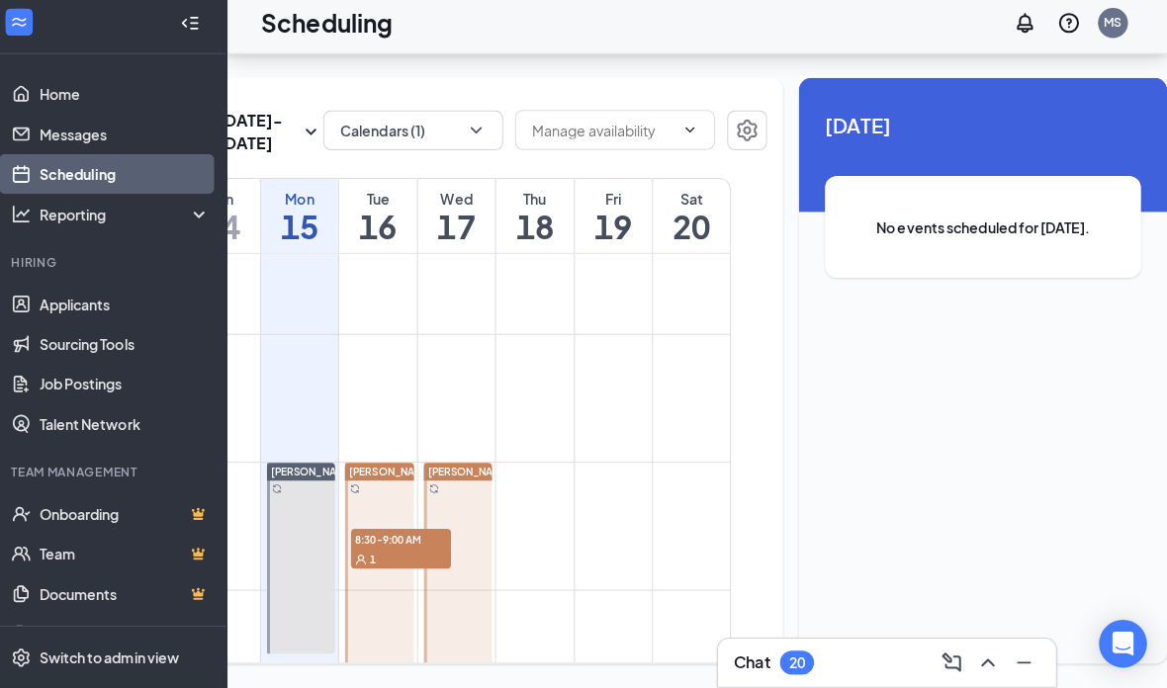
click at [375, 513] on link "[PERSON_NAME] 8:30-9:00 AM 1 10:00-10:30 AM 1" at bounding box center [386, 623] width 73 height 316
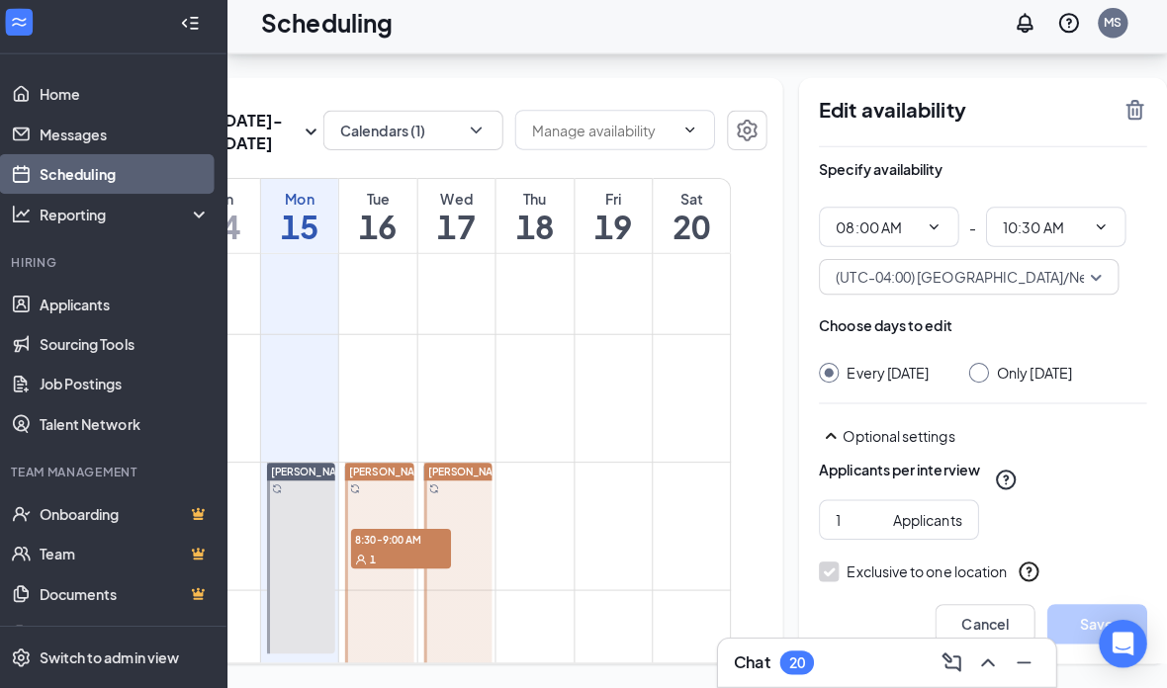
click at [810, 605] on button "Cancel" at bounding box center [986, 625] width 99 height 40
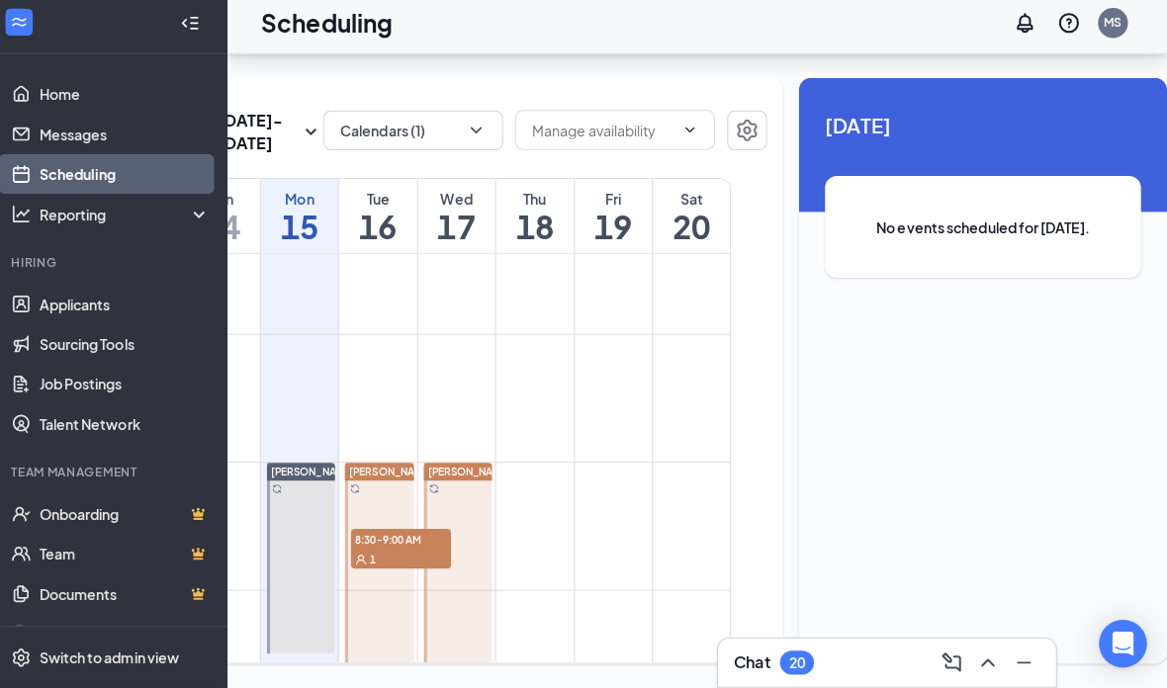
click at [387, 512] on link "[PERSON_NAME] 8:30-9:00 AM 1 10:00-10:30 AM 1" at bounding box center [386, 623] width 73 height 316
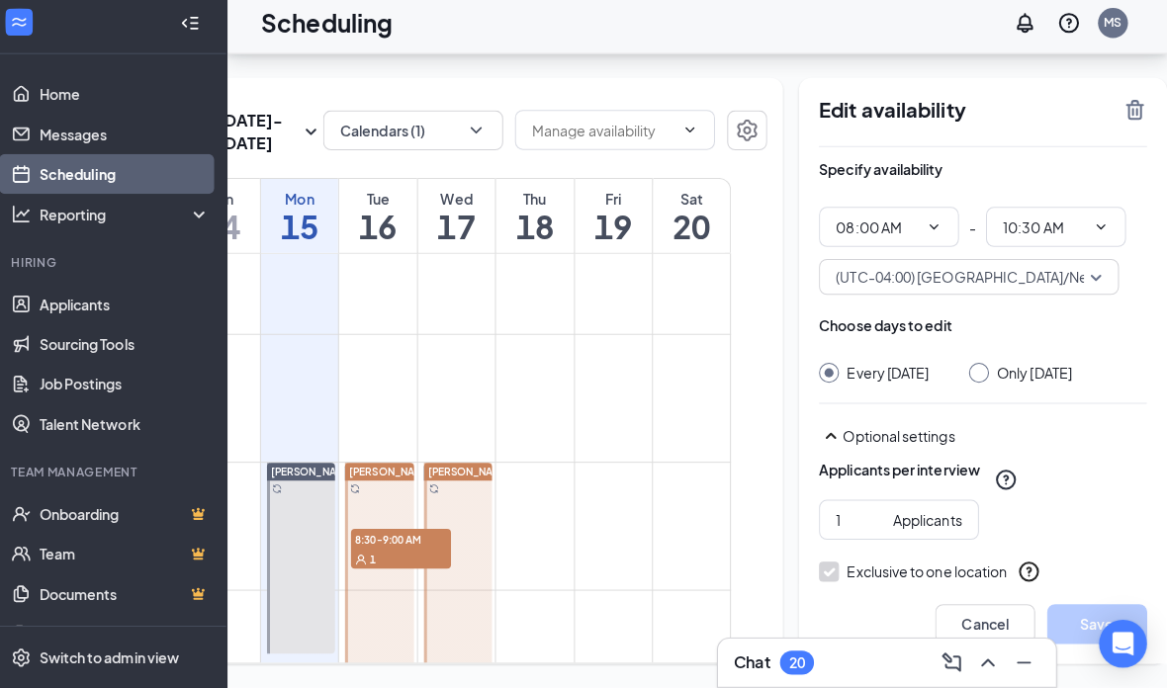
click at [810, 607] on button "Cancel" at bounding box center [986, 625] width 99 height 40
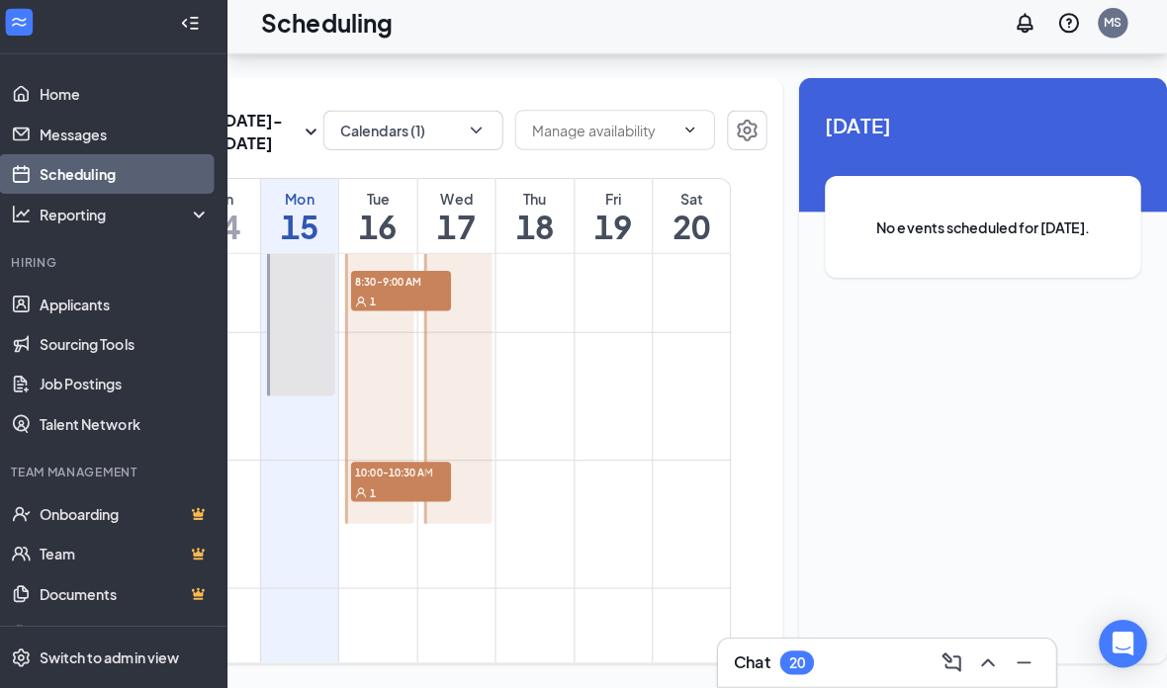
scroll to position [1065, 0]
click at [379, 440] on link "[PERSON_NAME] 8:30-9:00 AM 1 10:00-10:30 AM 1" at bounding box center [386, 365] width 73 height 316
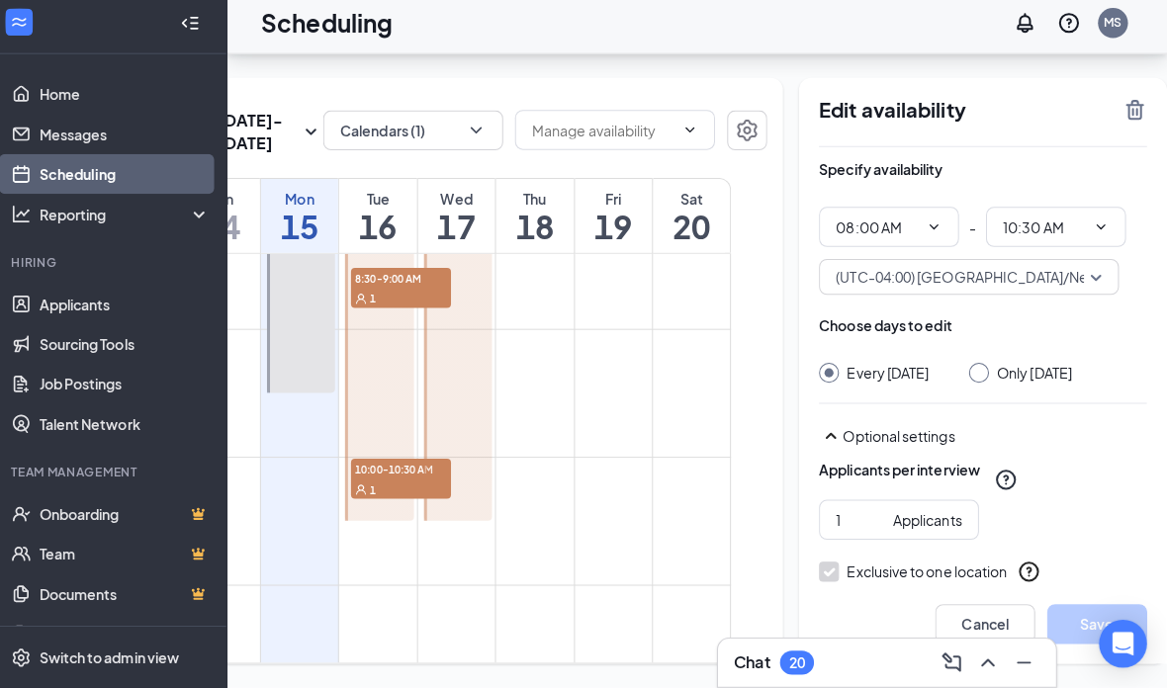
click at [810, 608] on button "Cancel" at bounding box center [986, 625] width 99 height 40
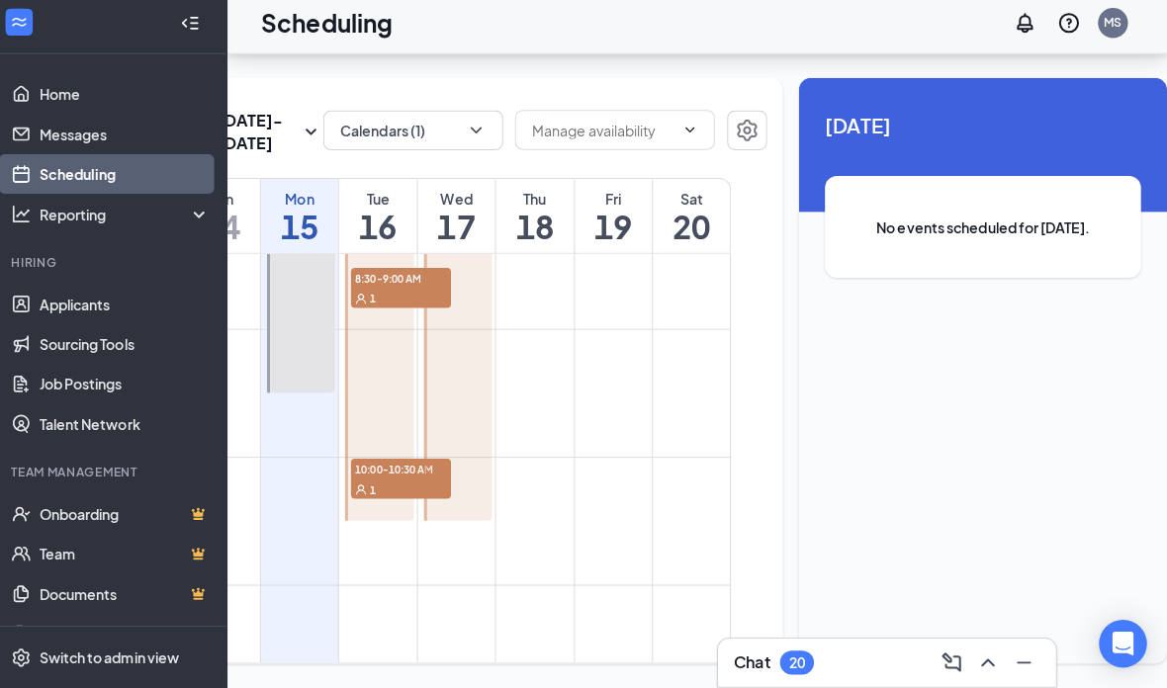
click at [389, 439] on link "[PERSON_NAME] 8:30-9:00 AM 1 10:00-10:30 AM 1" at bounding box center [386, 365] width 73 height 316
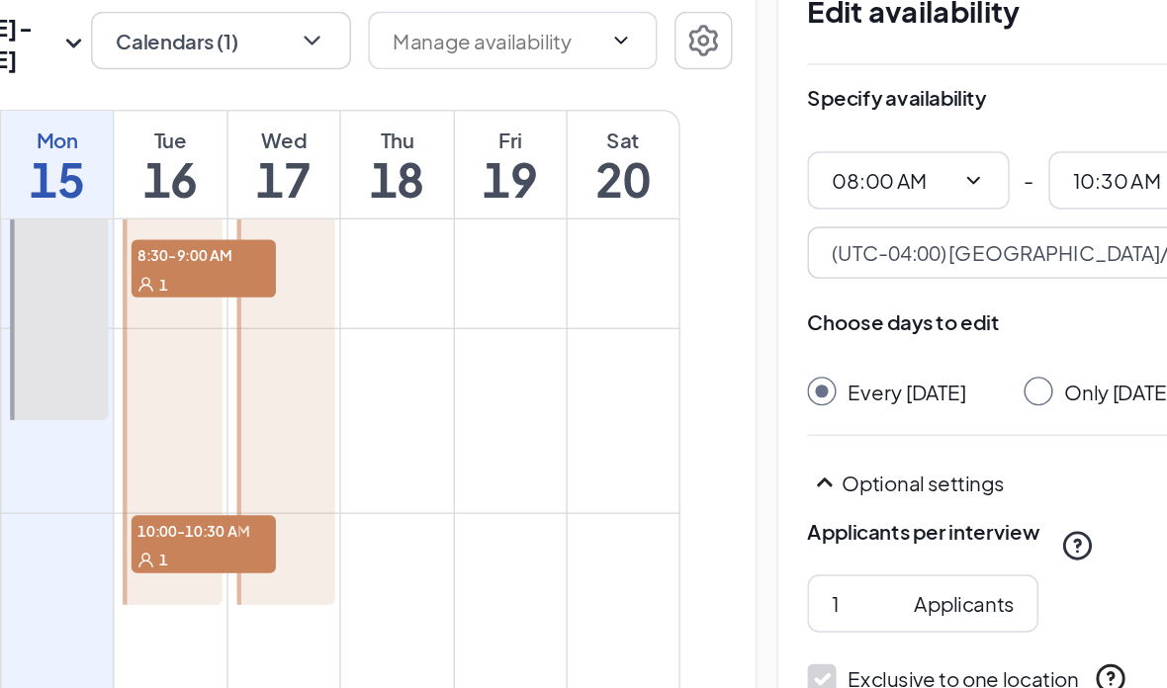
click at [810, 605] on button "Cancel" at bounding box center [986, 625] width 99 height 40
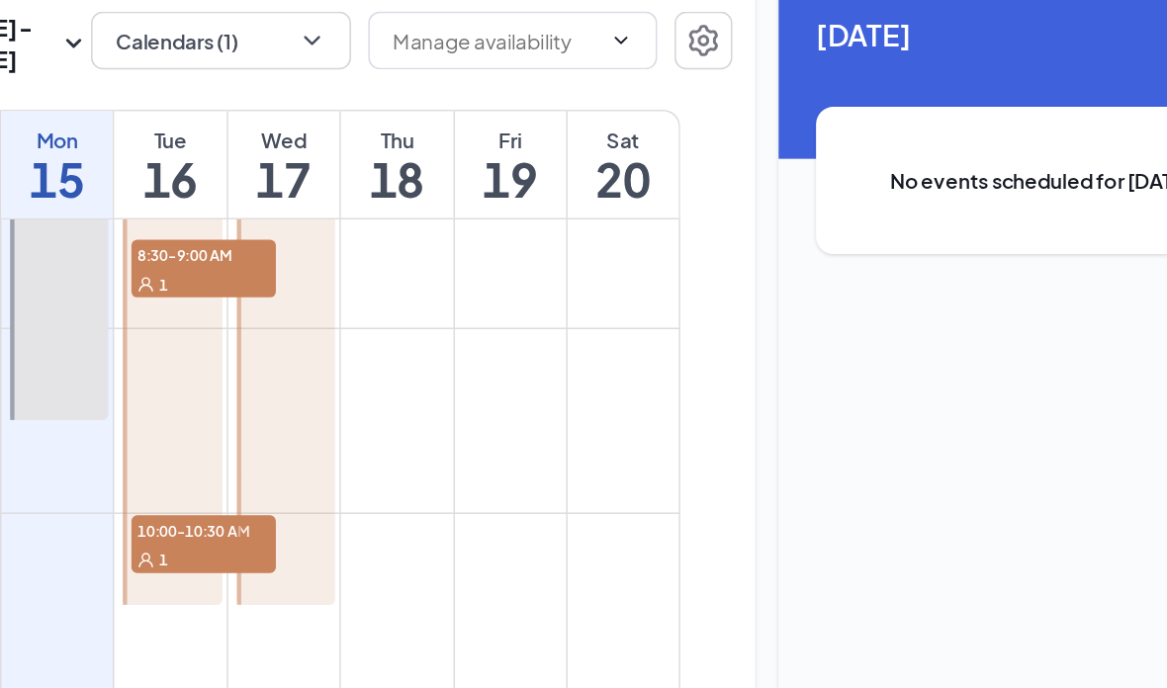
click at [350, 332] on link "[PERSON_NAME] 8:30-9:00 AM 1 10:00-10:30 AM 1" at bounding box center [386, 365] width 73 height 316
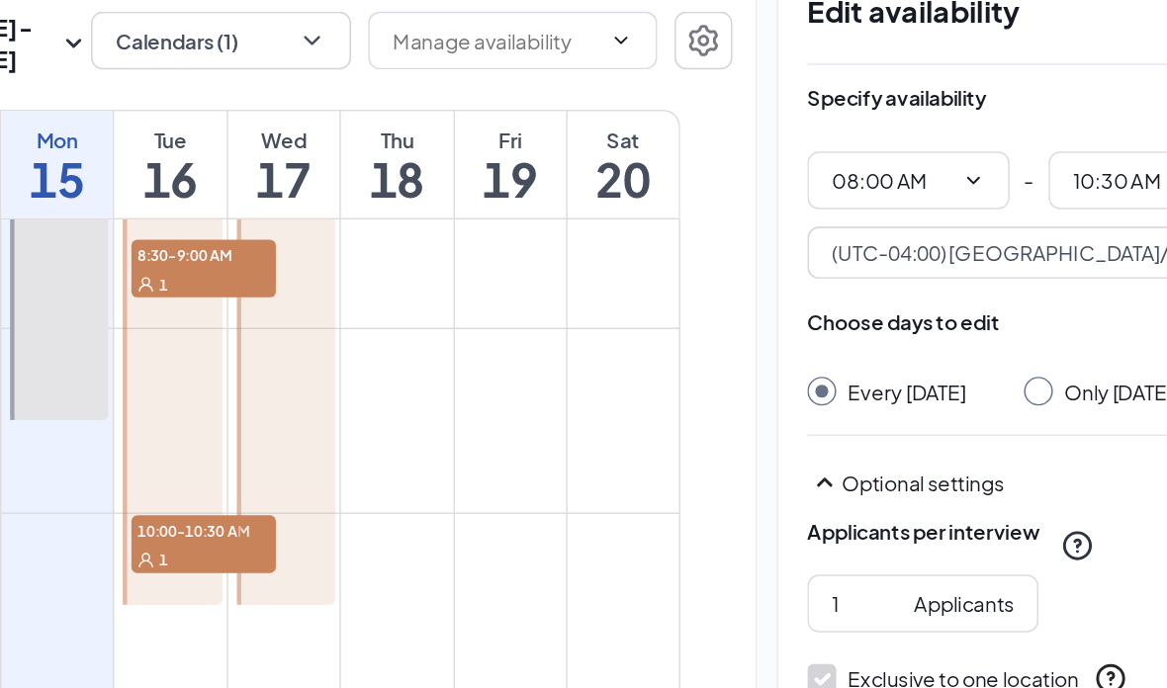
click at [810, 605] on button "Cancel" at bounding box center [986, 625] width 99 height 40
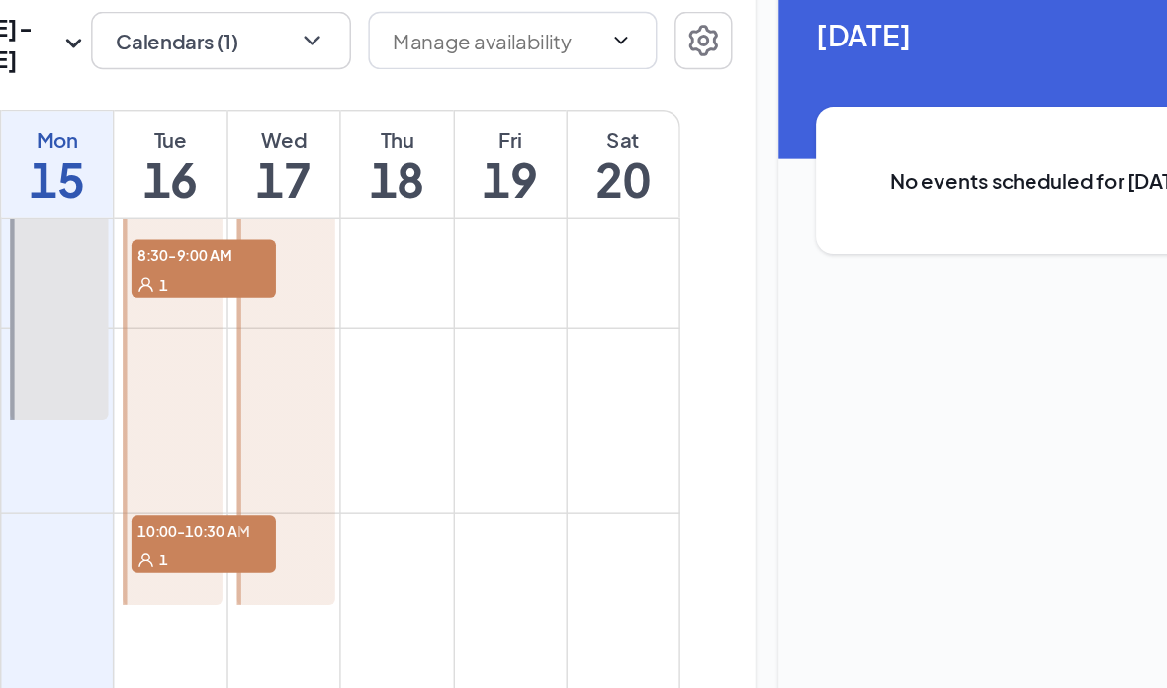
click at [350, 332] on link "[PERSON_NAME] 8:30-9:00 AM 1 10:00-10:30 AM 1" at bounding box center [386, 365] width 73 height 316
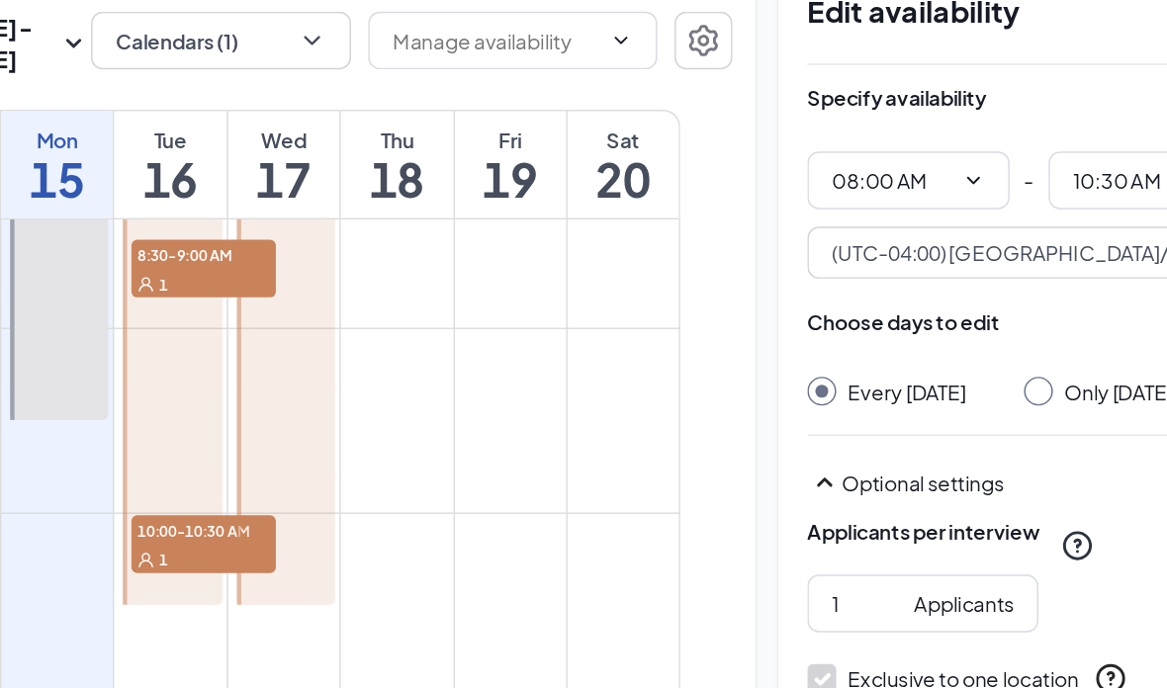
click at [810, 605] on button "Cancel" at bounding box center [986, 625] width 99 height 40
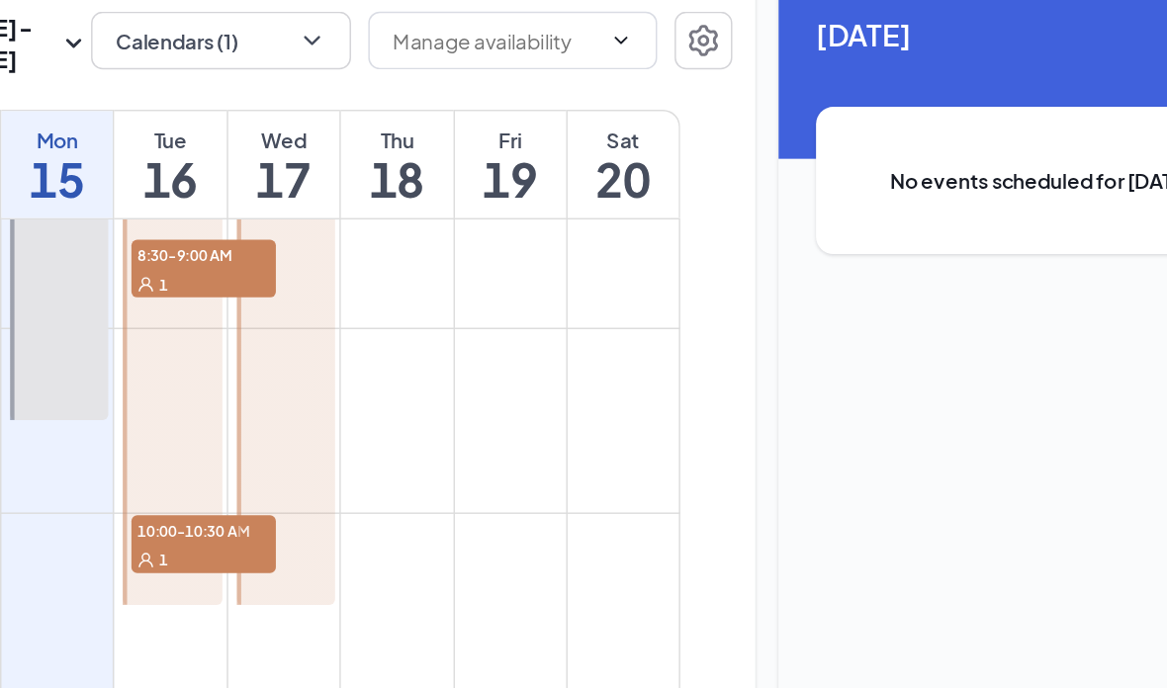
click at [350, 335] on link "[PERSON_NAME] 8:30-9:00 AM 1 10:00-10:30 AM 1" at bounding box center [386, 365] width 73 height 316
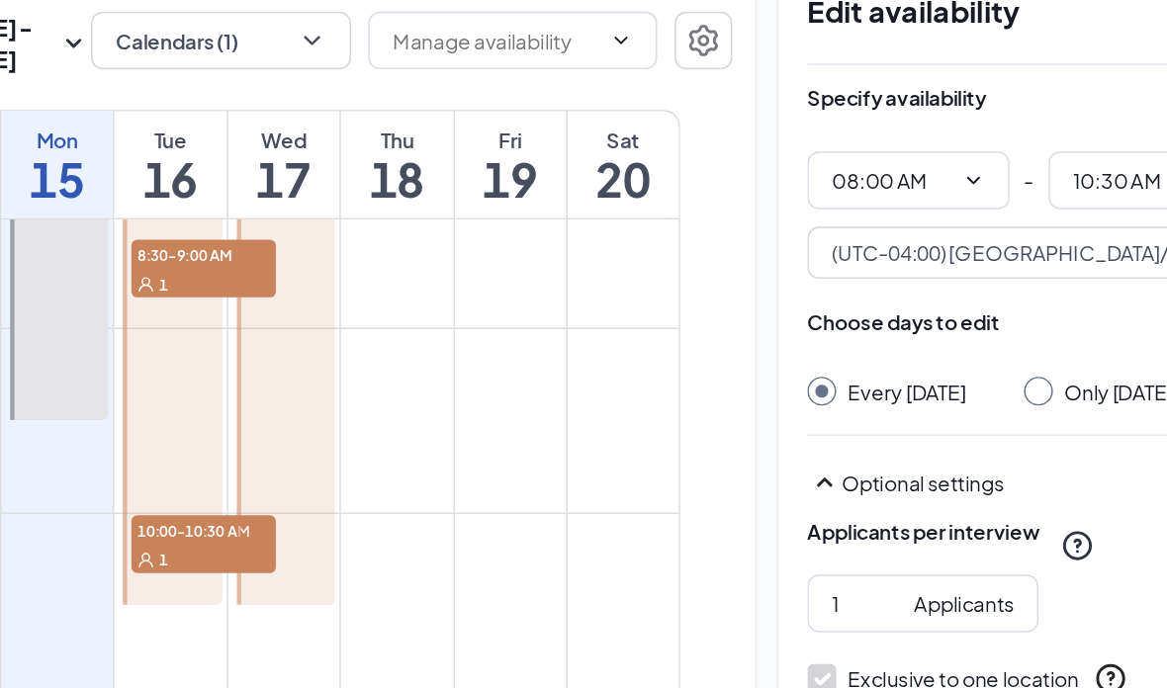
click at [810, 605] on button "Cancel" at bounding box center [986, 625] width 99 height 40
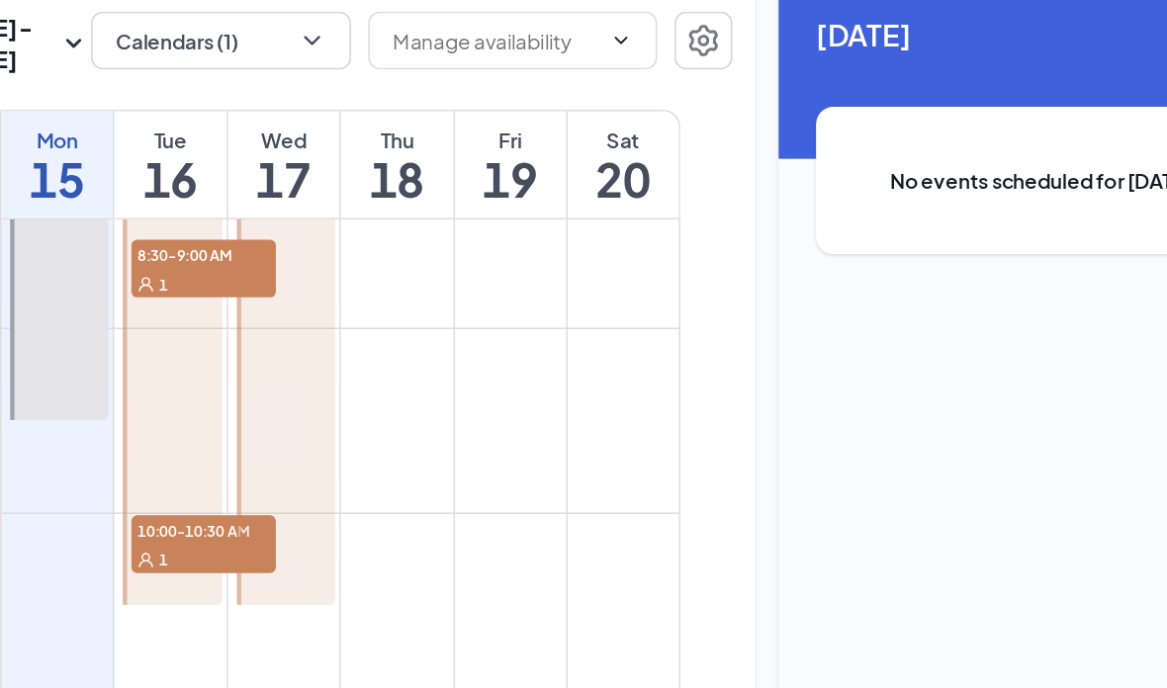
click at [428, 323] on link "[PERSON_NAME]" at bounding box center [464, 365] width 73 height 316
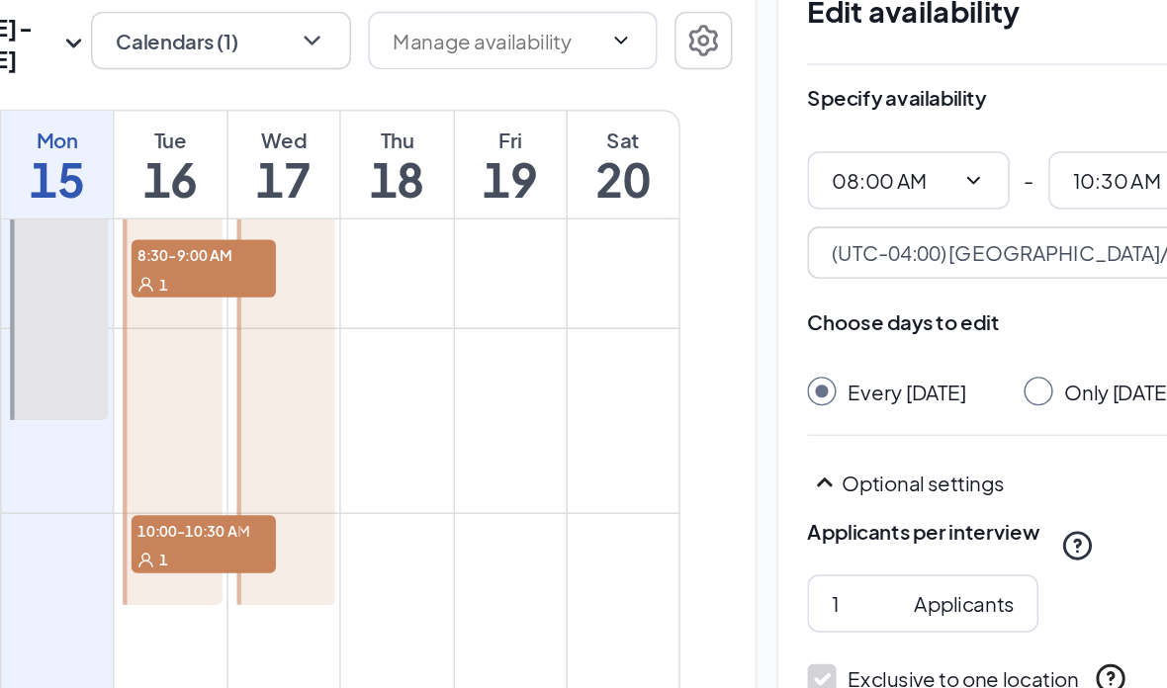
click at [810, 605] on button "Cancel" at bounding box center [986, 625] width 99 height 40
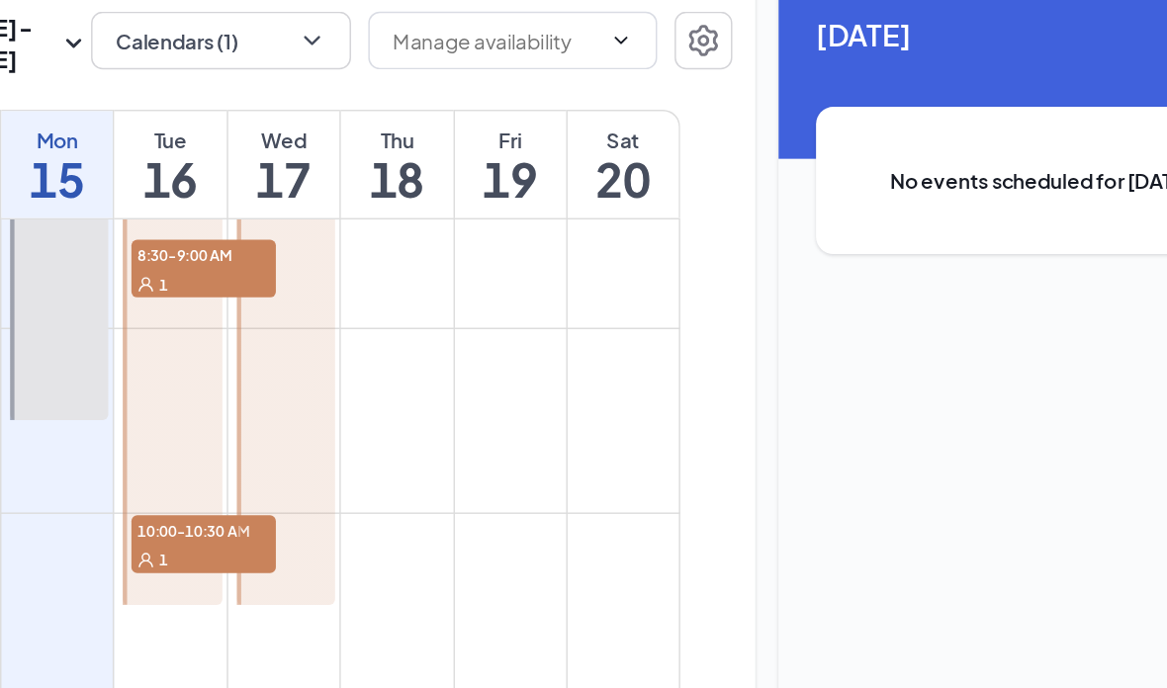
click at [350, 338] on link "[PERSON_NAME] 8:30-9:00 AM 1 10:00-10:30 AM 1" at bounding box center [386, 365] width 73 height 316
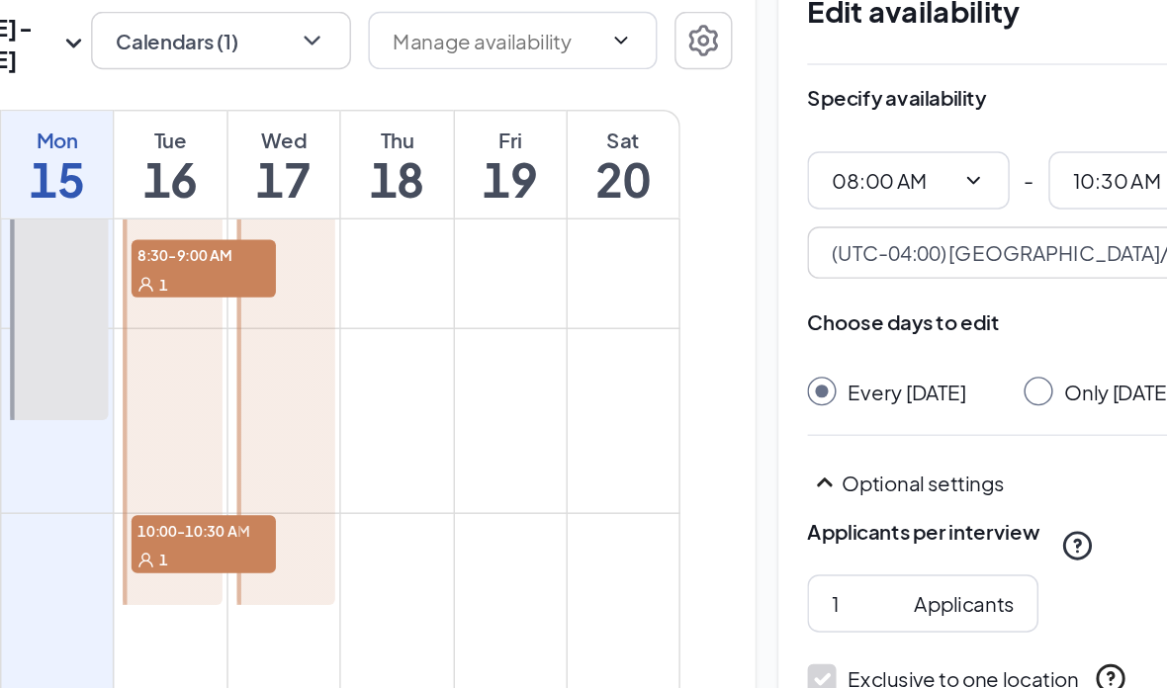
click at [332, 555] on td at bounding box center [464, 571] width 543 height 32
click at [810, 605] on button "Cancel" at bounding box center [986, 625] width 99 height 40
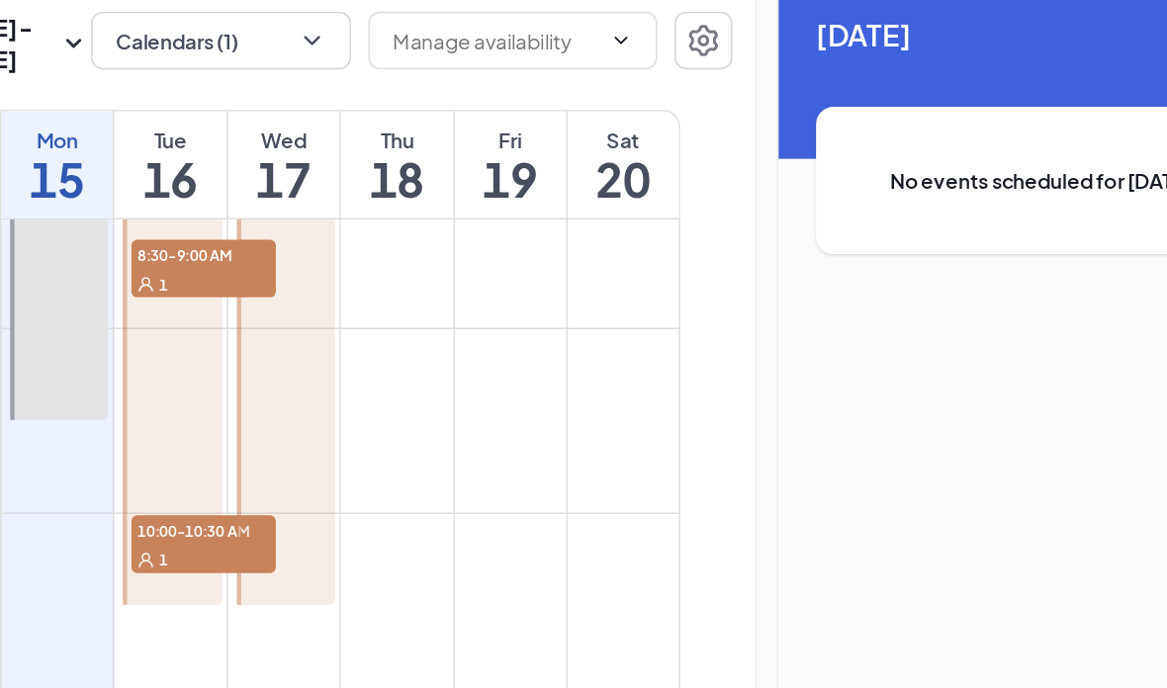
click at [350, 329] on link "[PERSON_NAME] 8:30-9:00 AM 1 10:00-10:30 AM 1" at bounding box center [386, 365] width 73 height 316
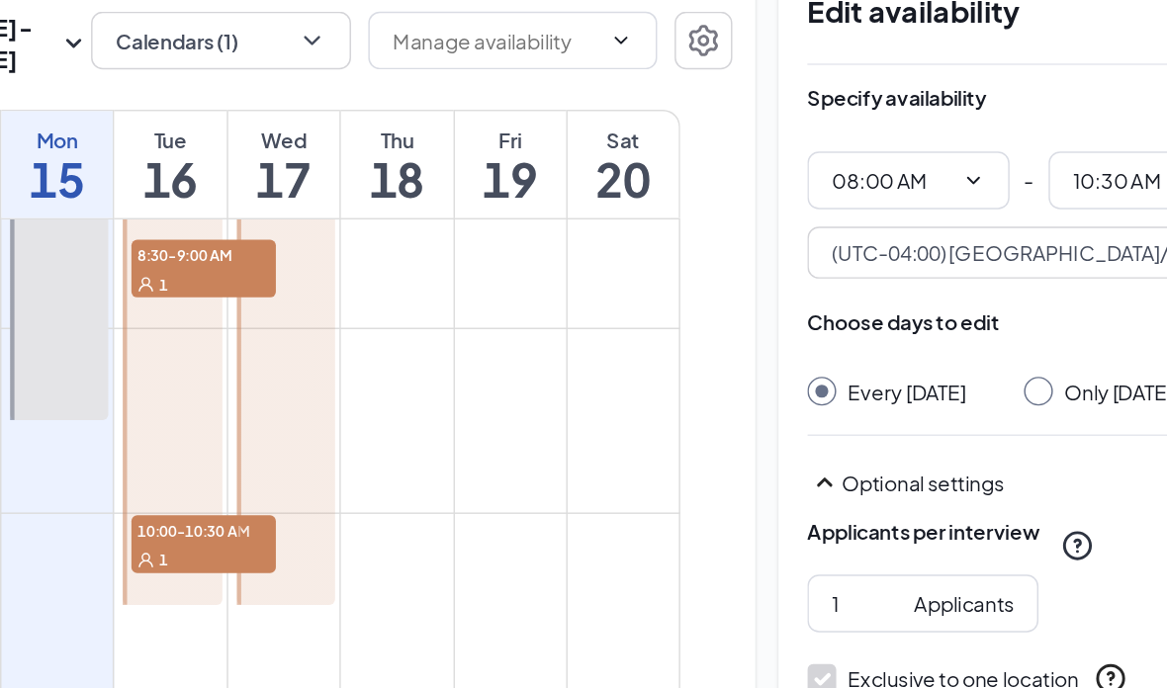
click at [810, 605] on button "Cancel" at bounding box center [986, 625] width 99 height 40
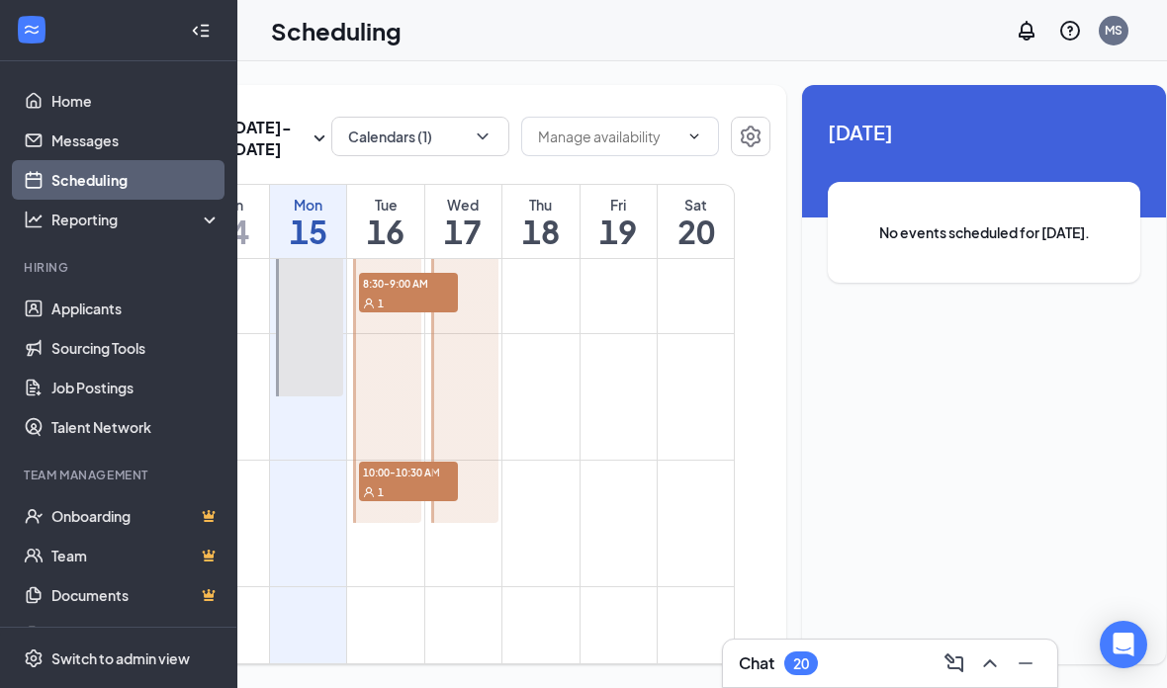
scroll to position [0, 152]
click at [390, 248] on h1 "16" at bounding box center [386, 232] width 76 height 34
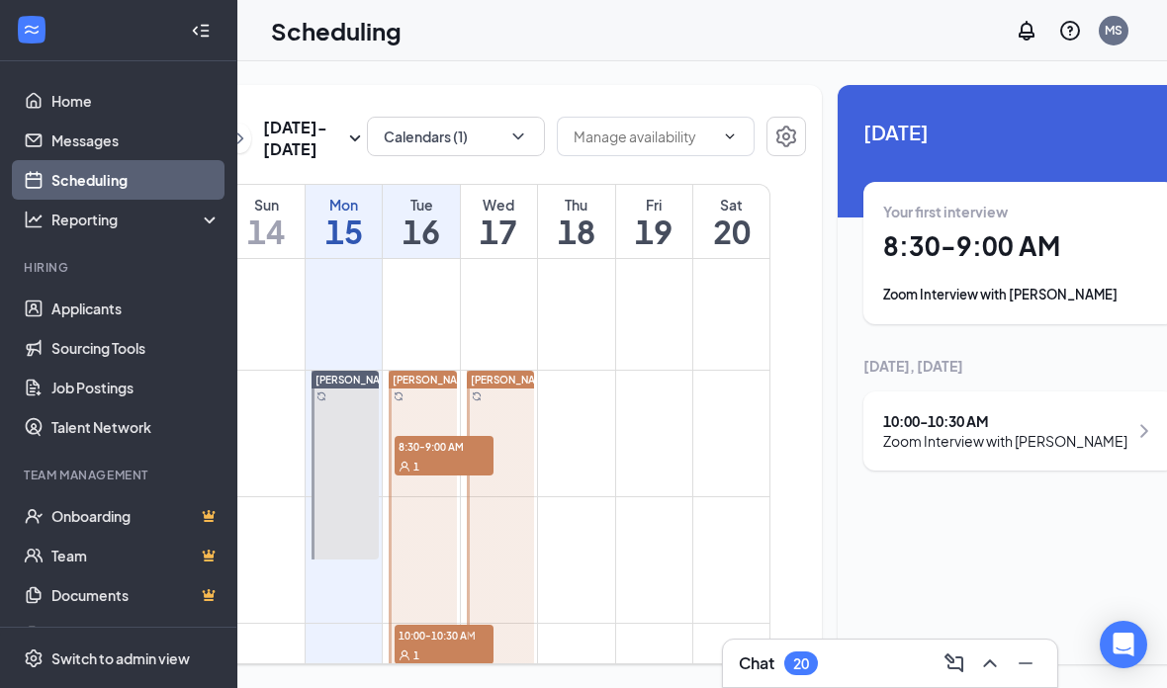
scroll to position [937, 0]
